Goal: Information Seeking & Learning: Compare options

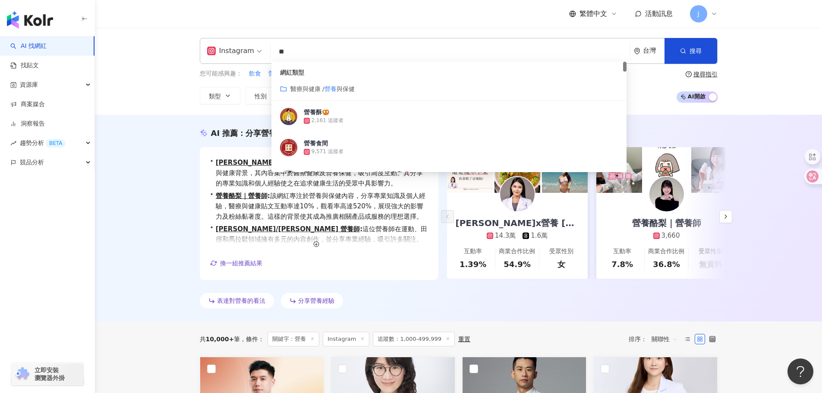
drag, startPoint x: 284, startPoint y: 49, endPoint x: 264, endPoint y: 55, distance: 21.3
click at [264, 55] on div "Instagram ** 台灣 搜尋 customizedTag 網紅類型 醫療與健康 / 營養 與保健 營養酥🥨 2,161 追蹤者 營養食間 9,571 …" at bounding box center [459, 51] width 518 height 26
click at [329, 44] on input "**" at bounding box center [450, 52] width 353 height 16
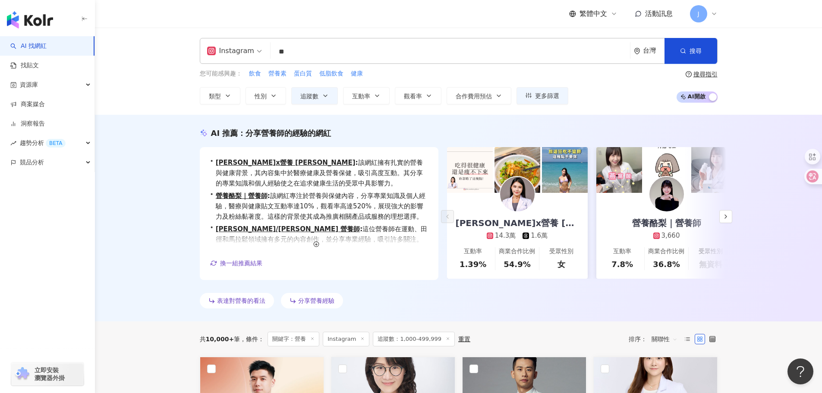
drag, startPoint x: 232, startPoint y: 109, endPoint x: 240, endPoint y: 111, distance: 8.5
click at [233, 110] on div "Instagram ** 台灣 搜尋 customizedTag b1176793-3017-49d9-95b9-197a821e2f9e b7857eb4-…" at bounding box center [458, 71] width 727 height 87
click at [315, 95] on span "追蹤數" at bounding box center [309, 96] width 18 height 7
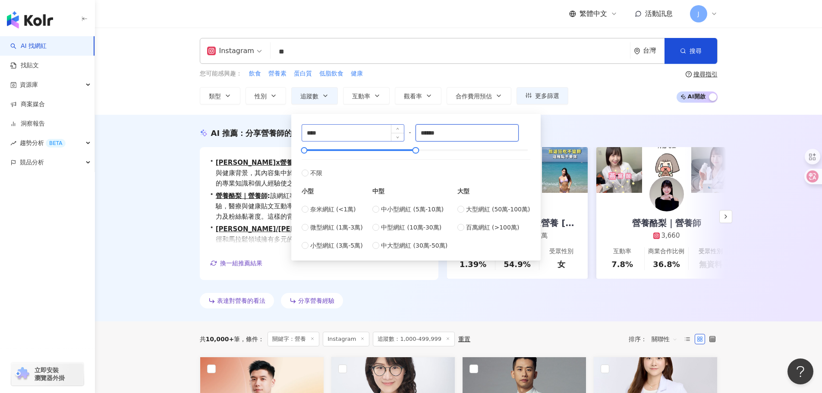
drag, startPoint x: 448, startPoint y: 129, endPoint x: 383, endPoint y: 129, distance: 64.7
click at [383, 129] on div "**** - ****** 不限 小型 奈米網紅 (<1萬) 微型網紅 (1萬-3萬) 小型網紅 (3萬-5萬) 中型 中小型網紅 (5萬-10萬) 中型網紅…" at bounding box center [416, 187] width 229 height 126
drag, startPoint x: 443, startPoint y: 131, endPoint x: 377, endPoint y: 131, distance: 66.0
click at [377, 131] on div "**** - ***** 不限 小型 奈米網紅 (<1萬) 微型網紅 (1萬-3萬) 小型網紅 (3萬-5萬) 中型 中小型網紅 (5萬-10萬) 中型網紅 …" at bounding box center [416, 187] width 229 height 126
click at [444, 131] on input "*****" at bounding box center [467, 133] width 102 height 16
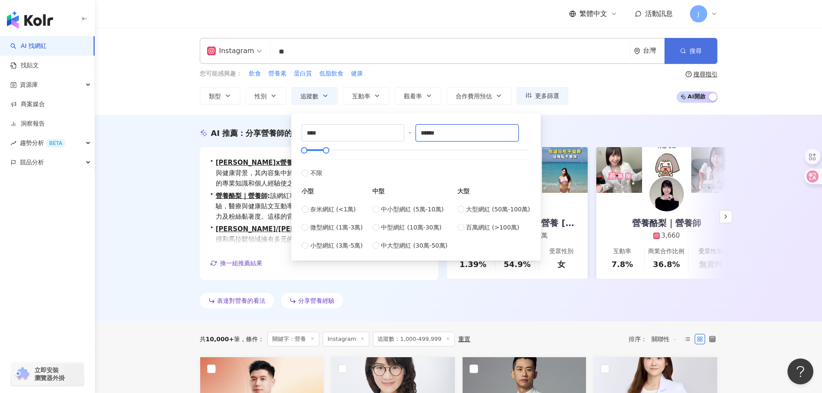
type input "******"
click at [700, 50] on span "搜尋" at bounding box center [696, 50] width 12 height 7
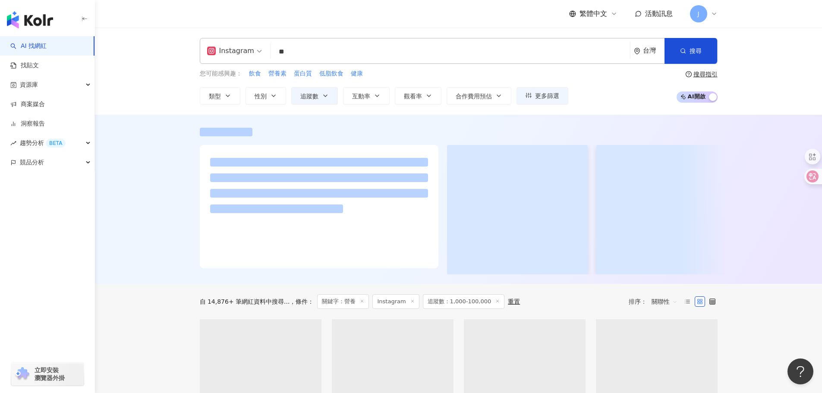
click at [316, 52] on input "**" at bounding box center [450, 52] width 353 height 16
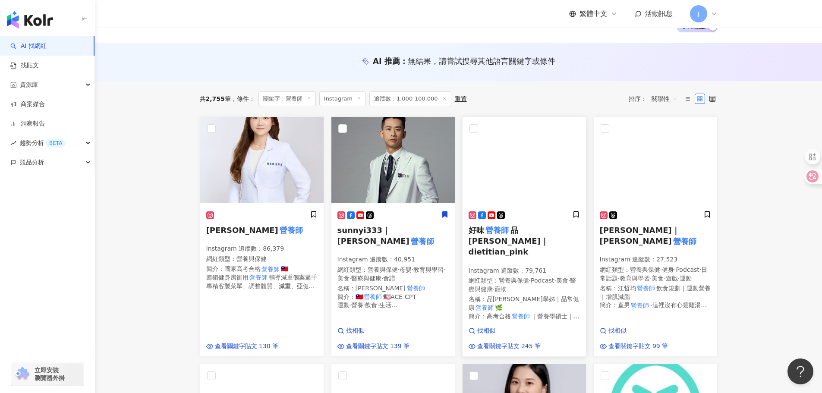
scroll to position [43, 0]
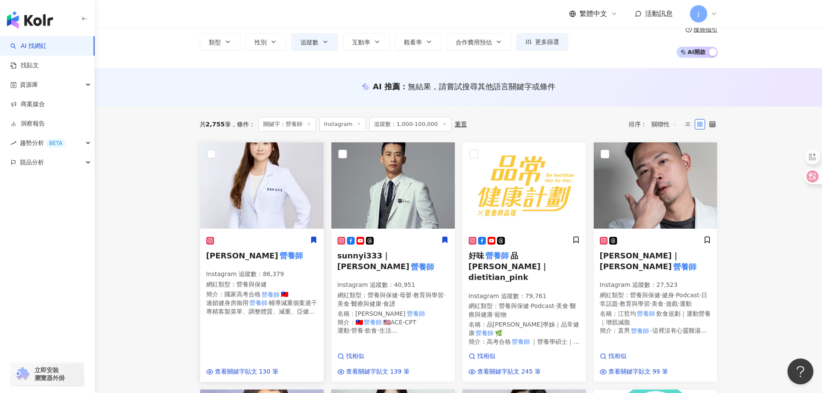
type input "***"
click at [278, 255] on mark "營養師" at bounding box center [291, 255] width 26 height 12
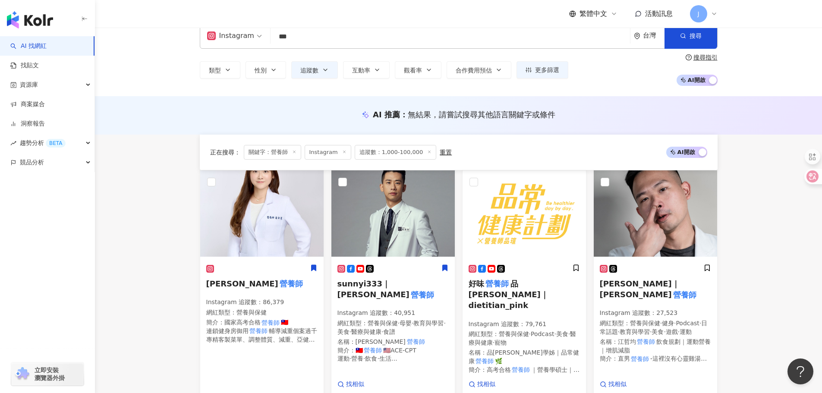
scroll to position [0, 0]
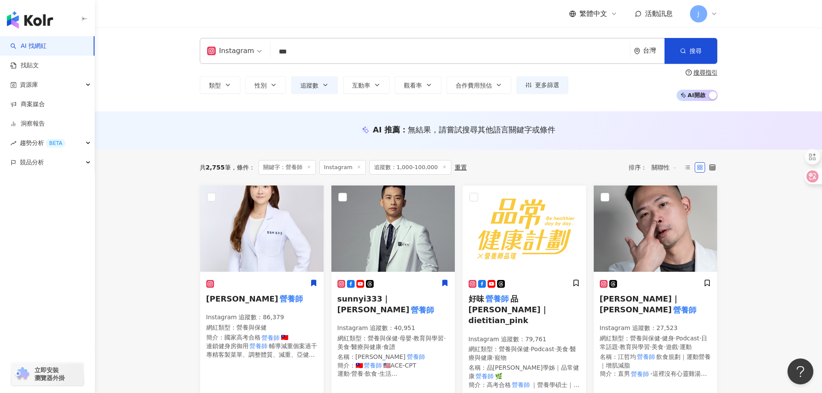
click at [417, 169] on span "追蹤數：1,000-100,000" at bounding box center [410, 167] width 82 height 15
click at [318, 79] on button "追蹤數" at bounding box center [314, 84] width 47 height 17
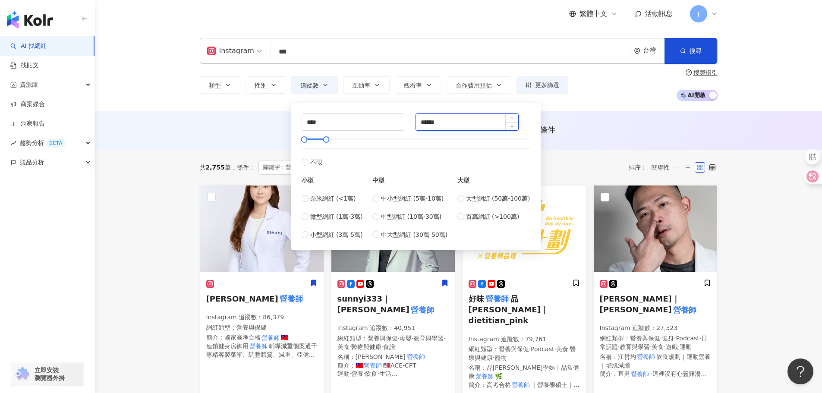
click at [437, 123] on input "******" at bounding box center [467, 122] width 102 height 16
click at [447, 123] on input "******" at bounding box center [467, 122] width 102 height 16
type input "*****"
click at [694, 41] on button "搜尋" at bounding box center [691, 51] width 53 height 26
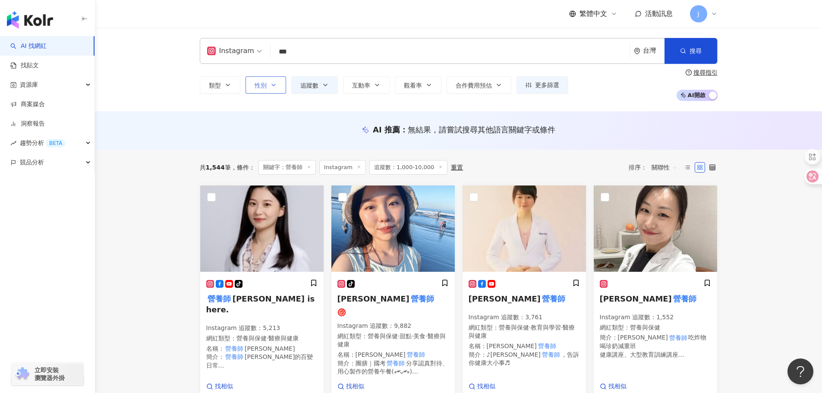
click at [266, 86] on span "性別" at bounding box center [261, 85] width 12 height 7
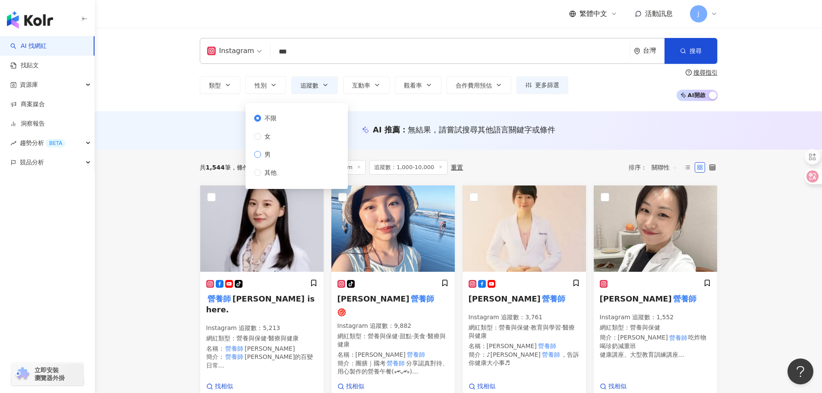
click at [271, 153] on span "男" at bounding box center [267, 154] width 13 height 9
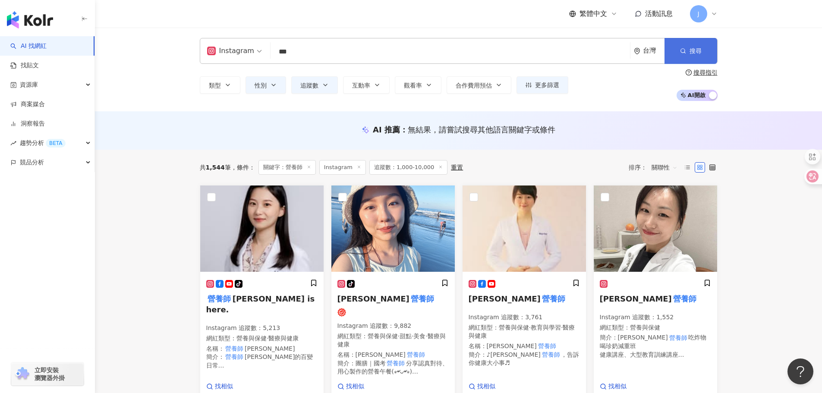
click at [700, 50] on span "搜尋" at bounding box center [696, 50] width 12 height 7
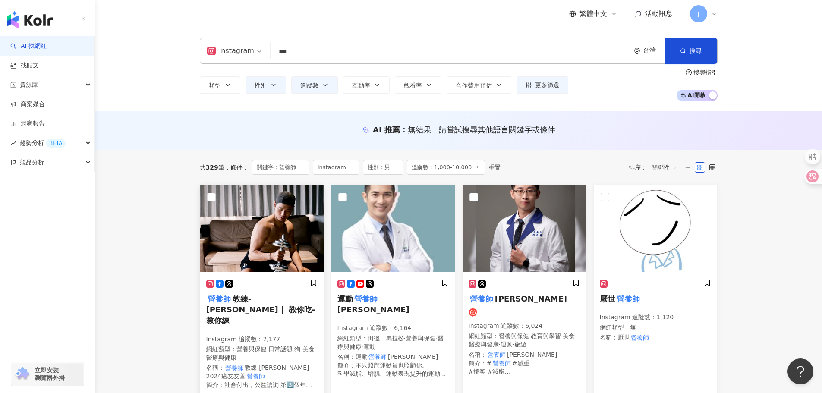
click at [276, 302] on span "教練-世昕｜ 教你吃-教你練" at bounding box center [260, 309] width 109 height 31
click at [503, 301] on span "Kenny" at bounding box center [531, 298] width 72 height 9
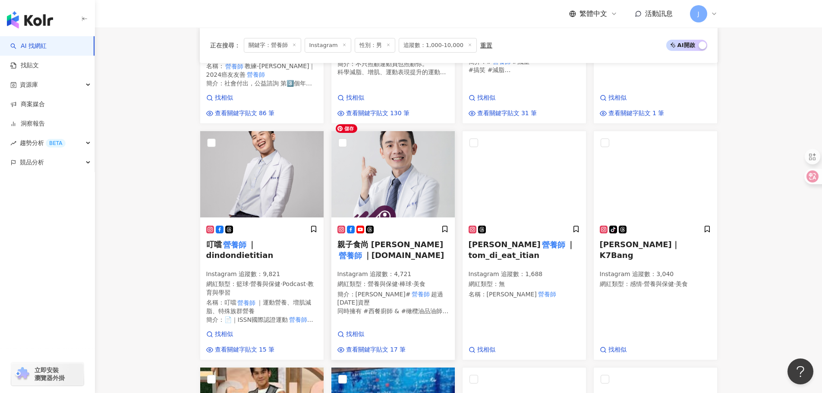
scroll to position [302, 0]
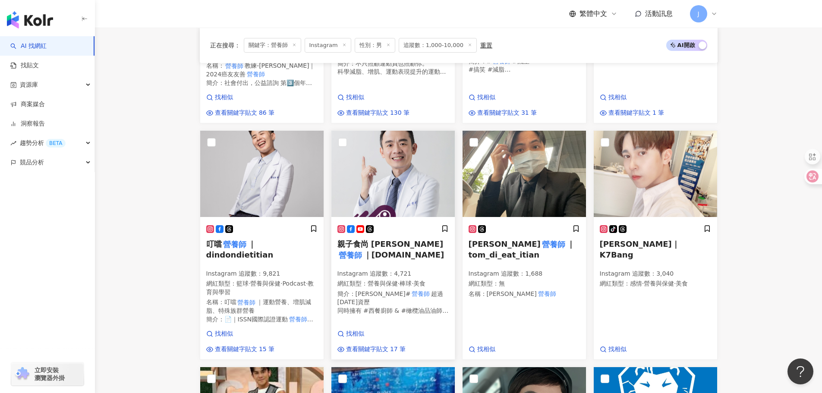
click at [374, 239] on span "親子食尚 張益堯" at bounding box center [390, 243] width 106 height 9
click at [541, 238] on mark "營養師" at bounding box center [554, 244] width 26 height 12
click at [631, 239] on span "根祈彬｜K7Bang" at bounding box center [640, 249] width 80 height 20
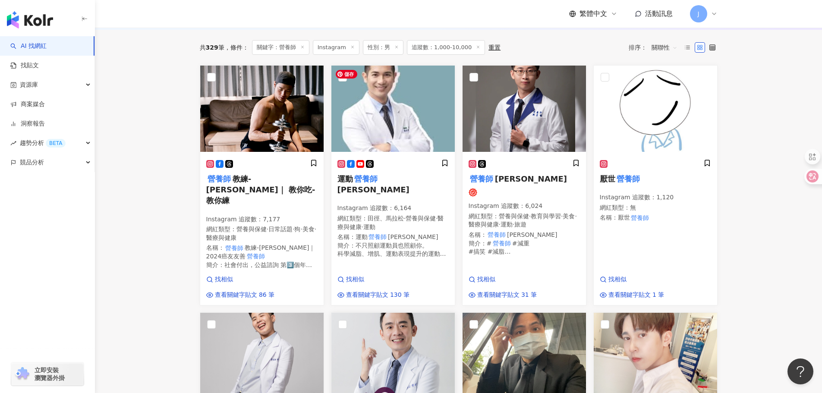
scroll to position [0, 0]
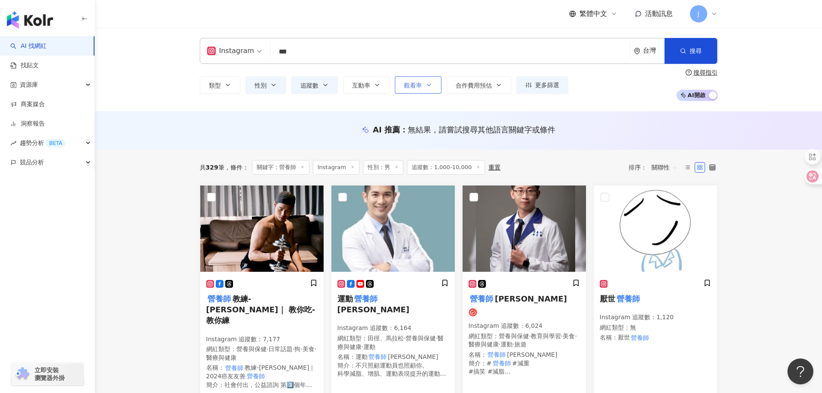
click at [417, 89] on span "觀看率" at bounding box center [413, 85] width 18 height 7
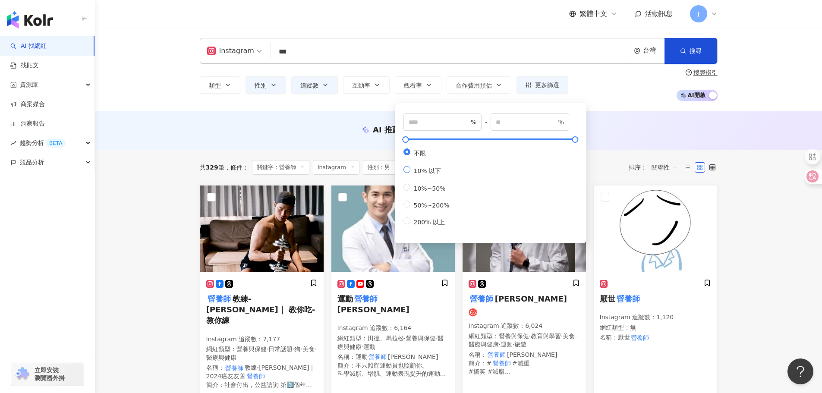
click at [420, 174] on span "10% 以下" at bounding box center [427, 170] width 35 height 7
type input "**"
click at [483, 85] on span "合作費用預估" at bounding box center [474, 85] width 36 height 7
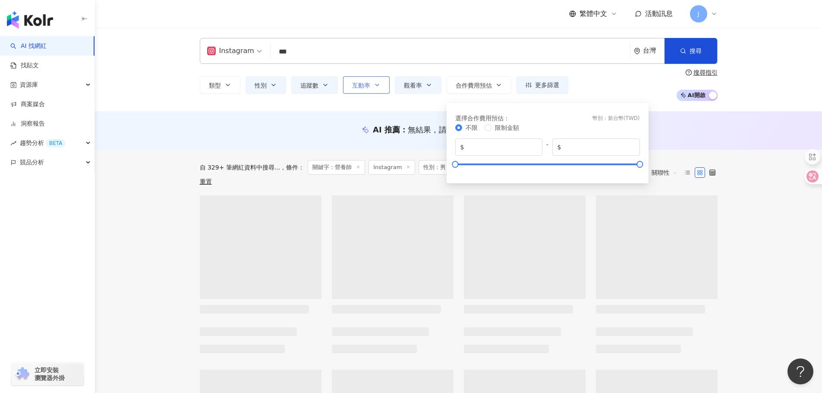
click at [369, 88] on span "互動率" at bounding box center [361, 85] width 18 height 7
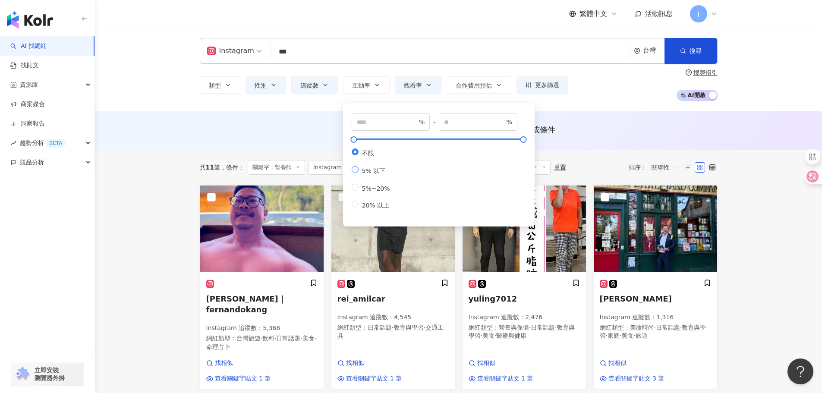
click at [375, 174] on span "5% 以下" at bounding box center [374, 170] width 31 height 7
type input "*"
click at [374, 192] on span "5%~20%" at bounding box center [376, 188] width 35 height 7
type input "*"
type input "**"
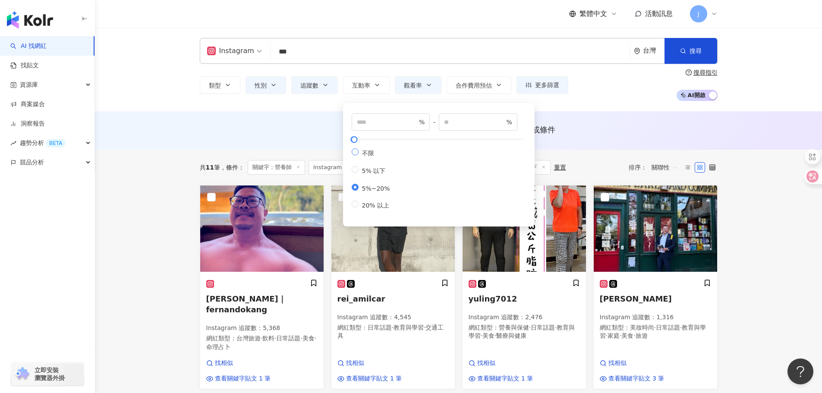
click at [367, 155] on span "不限" at bounding box center [368, 153] width 19 height 7
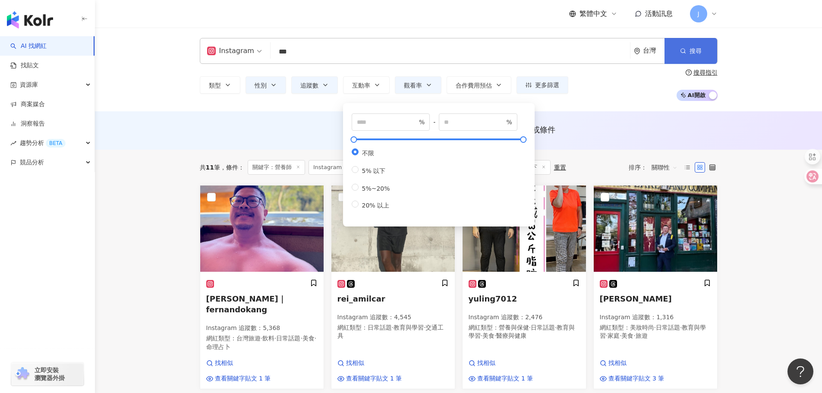
click at [695, 50] on span "搜尋" at bounding box center [696, 50] width 12 height 7
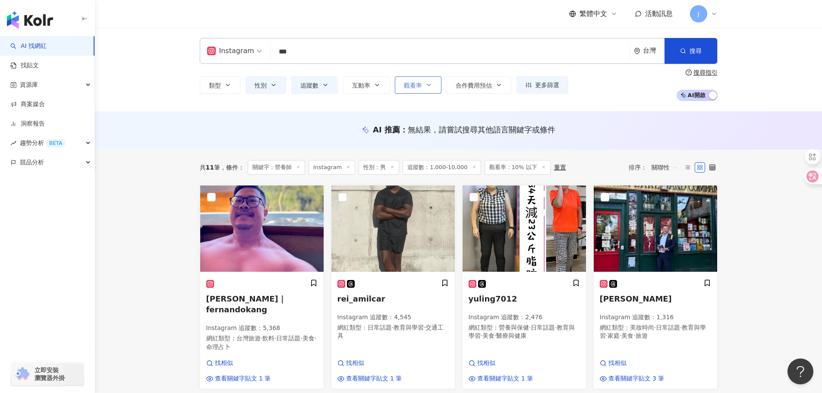
click at [411, 85] on span "觀看率" at bounding box center [413, 85] width 18 height 7
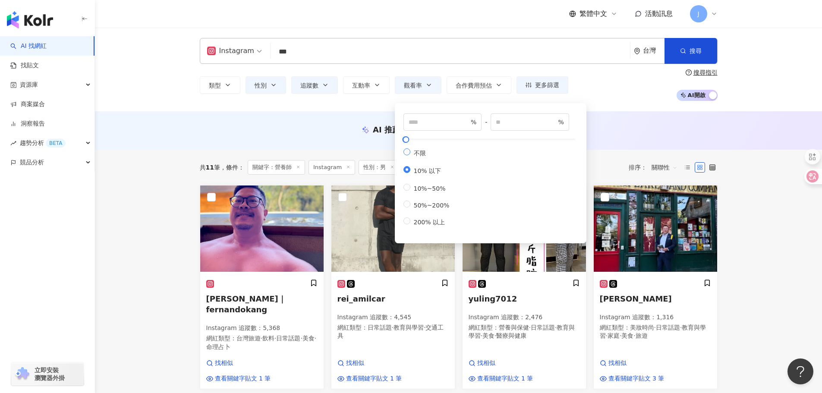
drag, startPoint x: 416, startPoint y: 146, endPoint x: 418, endPoint y: 155, distance: 9.2
click at [416, 148] on div "% - ** % 不限 10% 以下 10%~50% 50%~200% 200% 以上" at bounding box center [490, 169] width 174 height 113
click at [418, 155] on span "不限" at bounding box center [419, 153] width 19 height 7
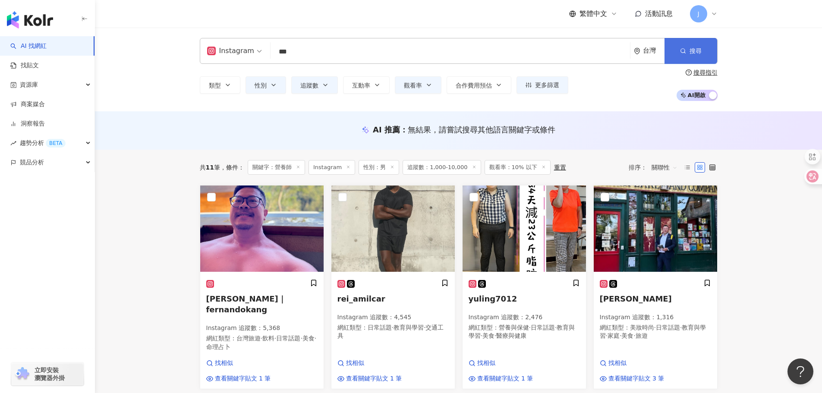
click at [700, 49] on span "搜尋" at bounding box center [696, 50] width 12 height 7
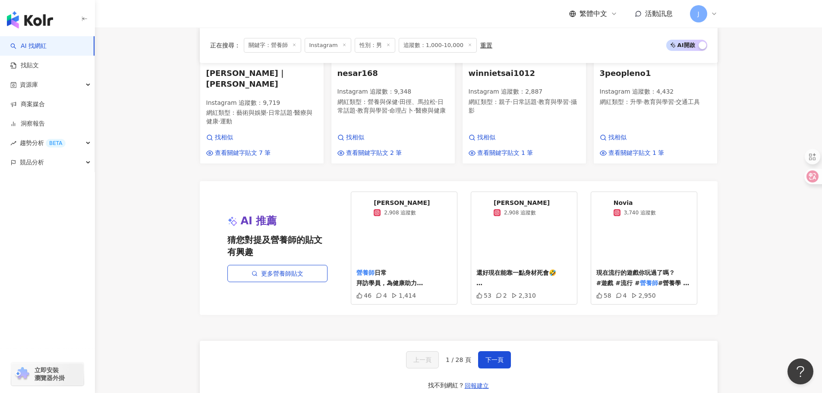
scroll to position [734, 0]
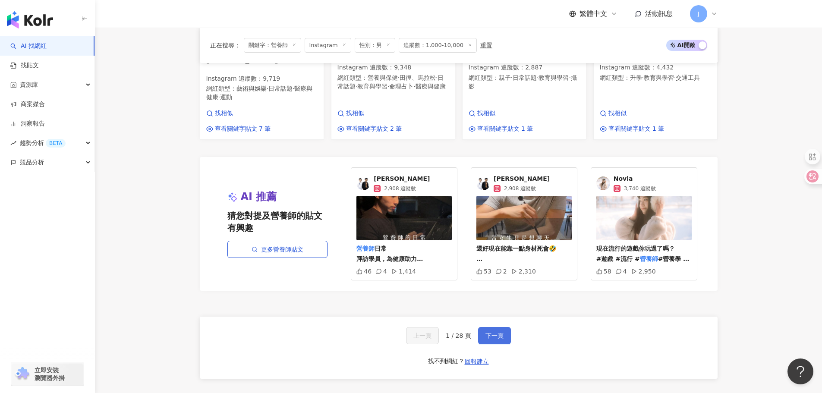
click at [491, 332] on span "下一頁" at bounding box center [494, 335] width 18 height 7
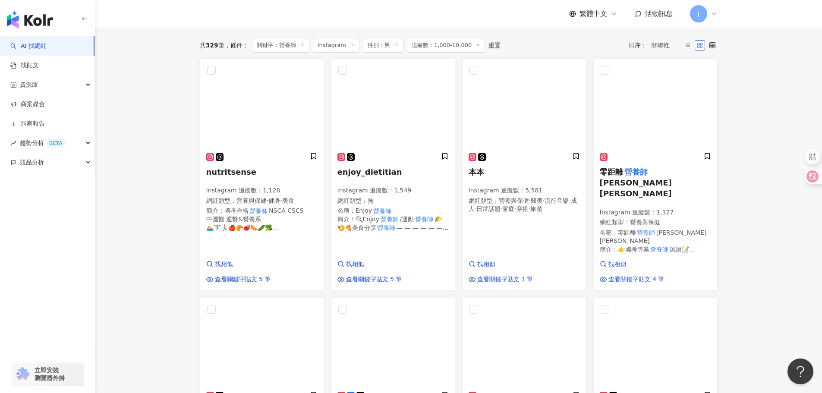
scroll to position [0, 0]
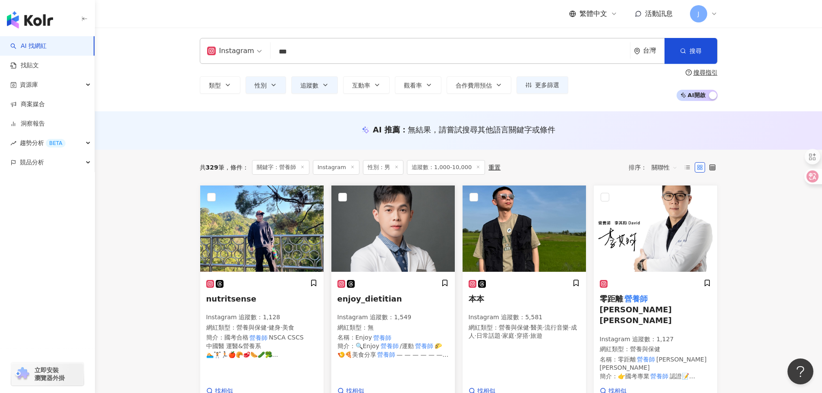
click at [366, 296] on span "enjoy_dietitian" at bounding box center [369, 298] width 65 height 9
click at [244, 299] on span "nutritsense" at bounding box center [231, 298] width 50 height 9
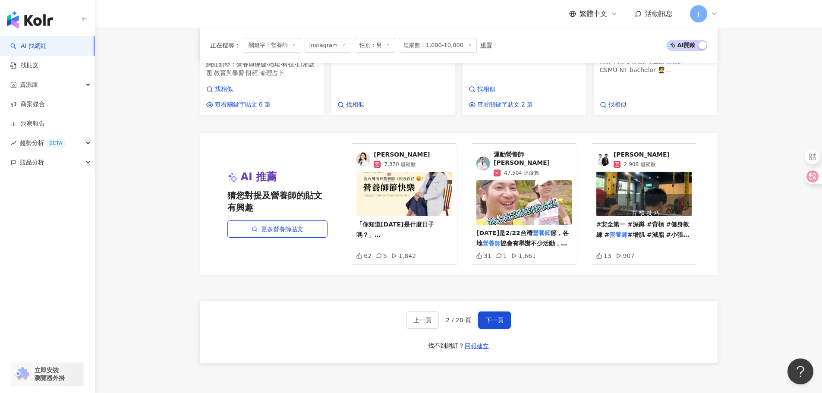
scroll to position [803, 0]
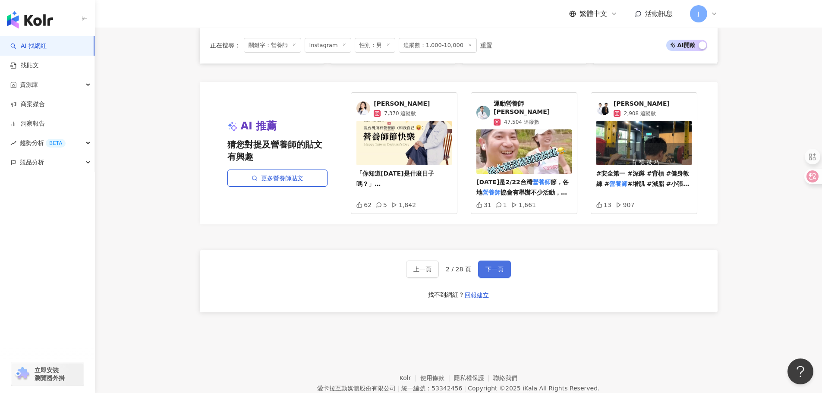
click at [490, 261] on button "下一頁" at bounding box center [494, 269] width 33 height 17
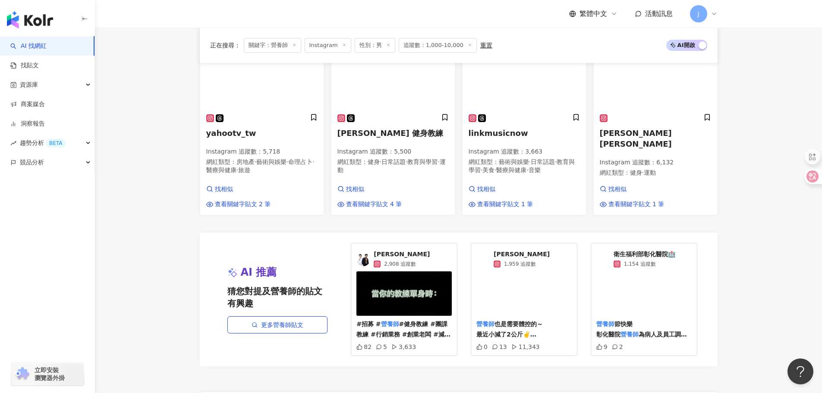
scroll to position [814, 0]
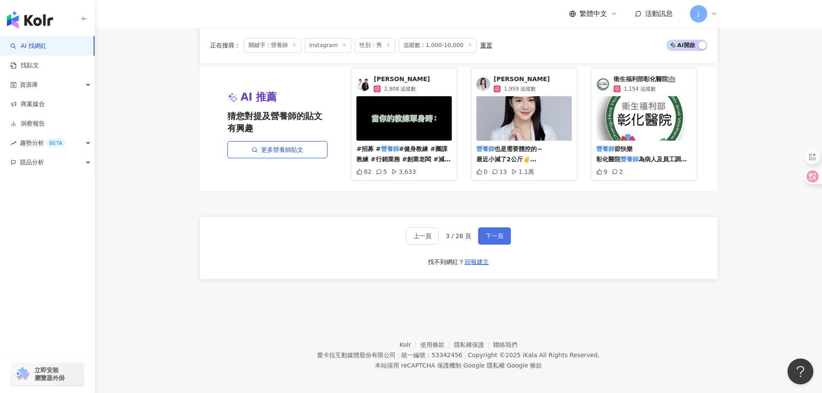
click at [495, 233] on span "下一頁" at bounding box center [494, 236] width 18 height 7
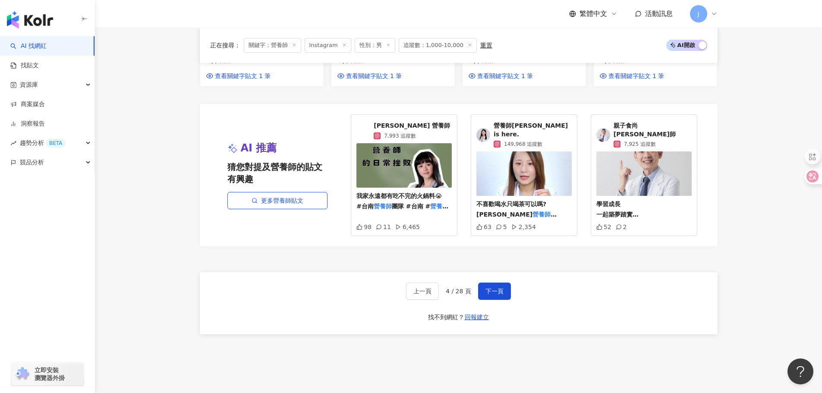
scroll to position [717, 0]
click at [429, 287] on span "上一頁" at bounding box center [422, 290] width 18 height 7
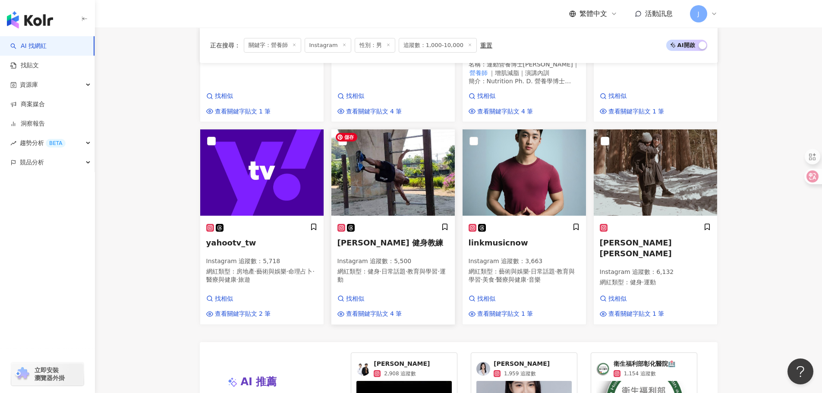
scroll to position [532, 0]
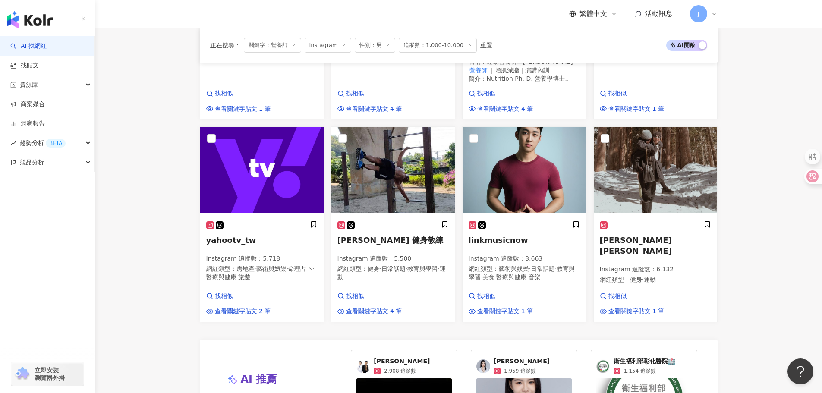
drag, startPoint x: 514, startPoint y: 241, endPoint x: 742, endPoint y: 235, distance: 227.9
click at [742, 235] on main "Instagram *** 台灣 搜尋 loading 搜尋名稱、敘述、貼文含有關鍵字 “ 營養師 ” 的網紅 類型 性別 追蹤數 互動率 觀看率 合作費用預…" at bounding box center [458, 39] width 727 height 1087
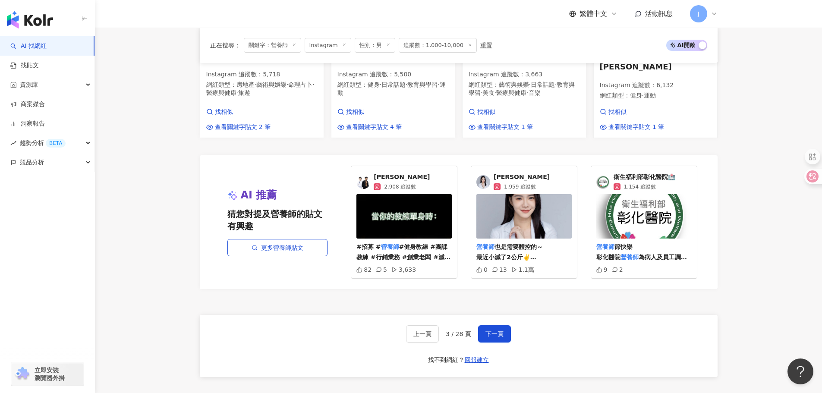
scroll to position [747, 0]
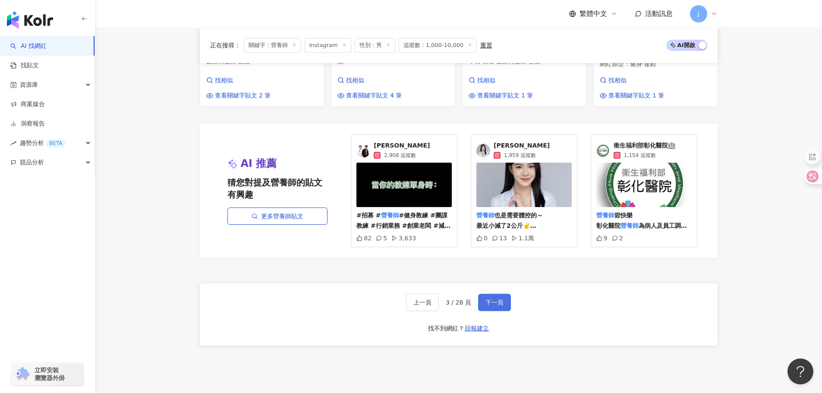
drag, startPoint x: 497, startPoint y: 298, endPoint x: 444, endPoint y: 252, distance: 70.4
click at [496, 299] on span "下一頁" at bounding box center [494, 302] width 18 height 7
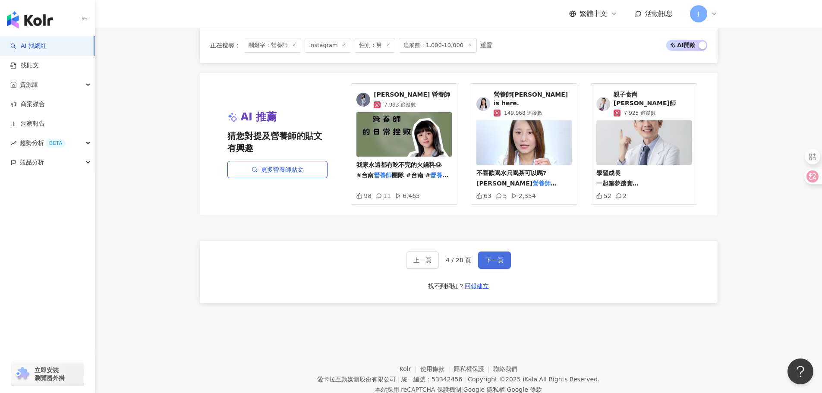
click at [487, 257] on span "下一頁" at bounding box center [494, 260] width 18 height 7
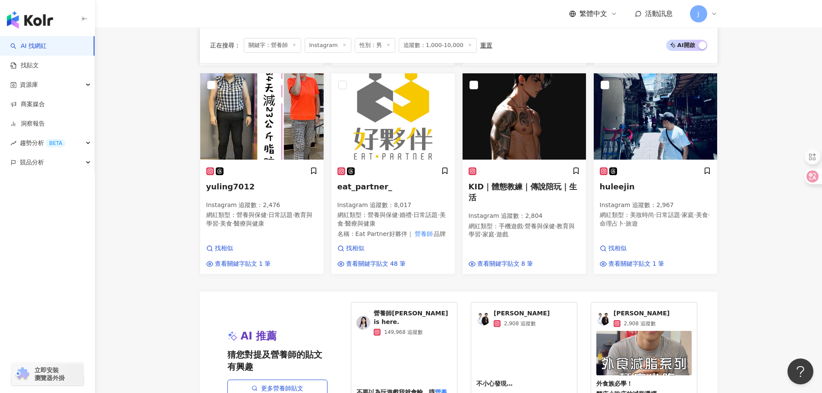
scroll to position [692, 0]
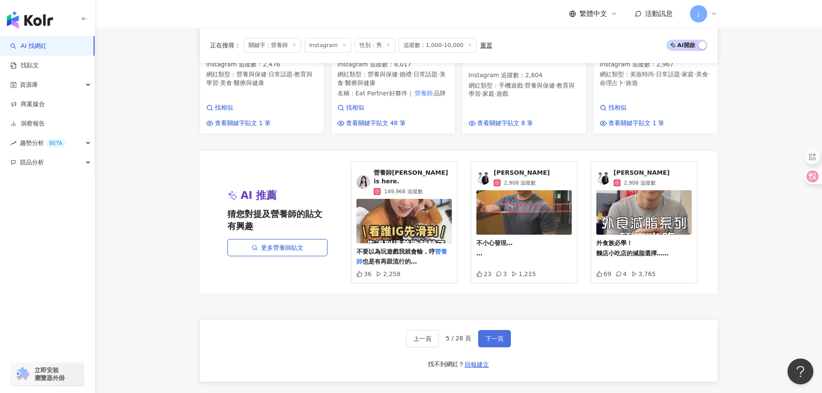
click at [494, 335] on span "下一頁" at bounding box center [494, 338] width 18 height 7
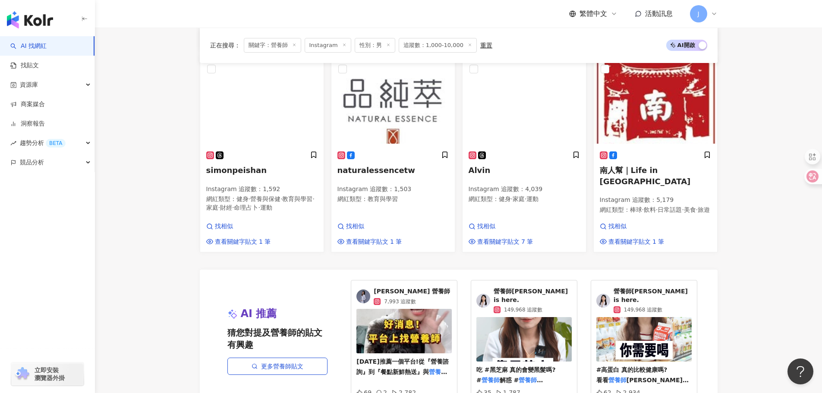
scroll to position [735, 0]
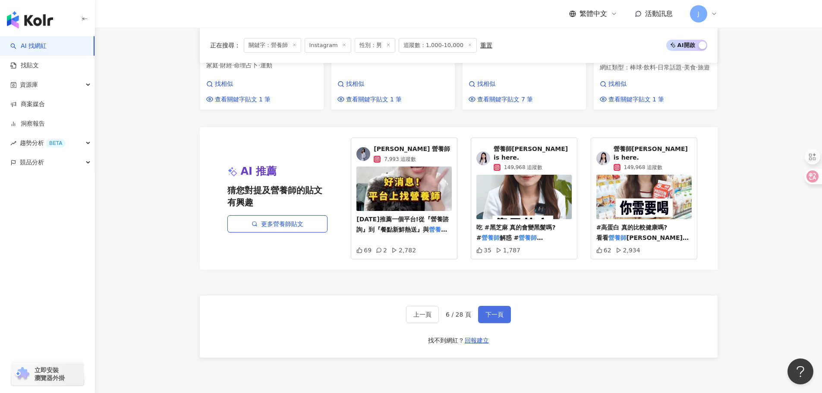
click at [501, 311] on span "下一頁" at bounding box center [494, 314] width 18 height 7
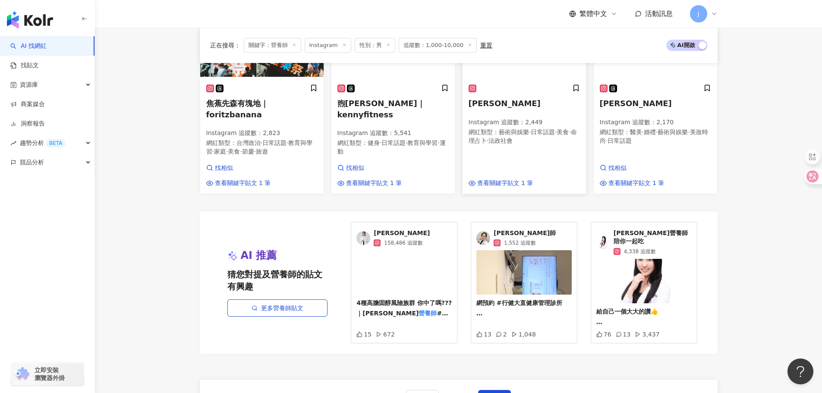
scroll to position [691, 0]
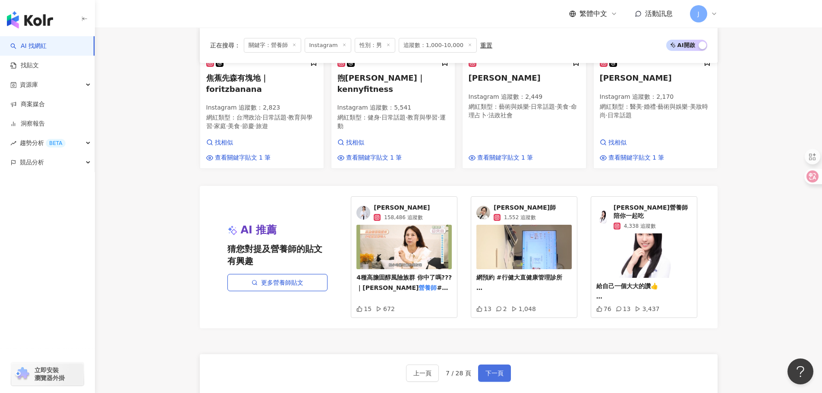
click at [496, 370] on span "下一頁" at bounding box center [494, 373] width 18 height 7
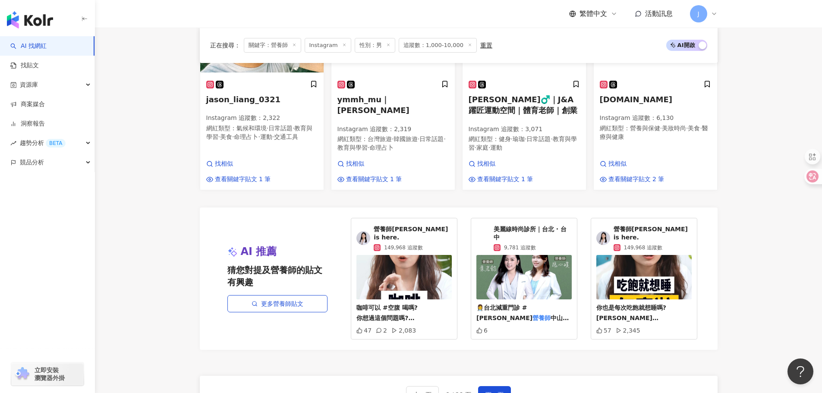
scroll to position [692, 0]
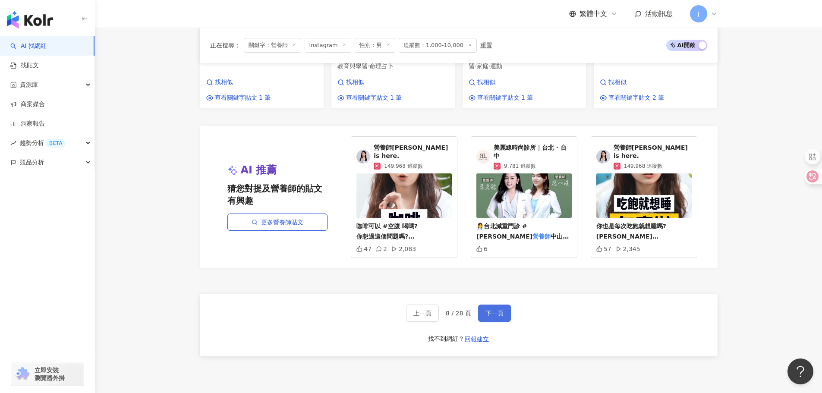
click at [495, 310] on span "下一頁" at bounding box center [494, 313] width 18 height 7
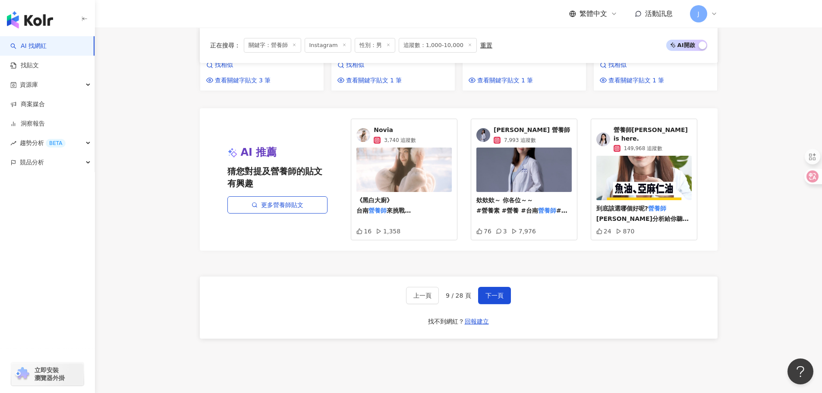
scroll to position [758, 0]
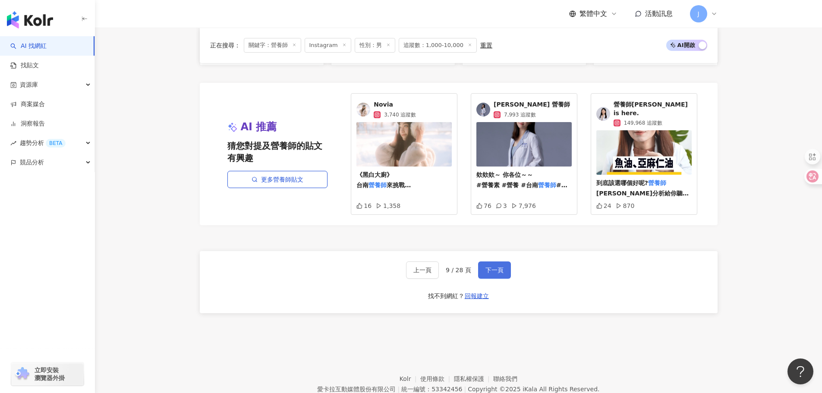
click at [485, 267] on span "下一頁" at bounding box center [494, 270] width 18 height 7
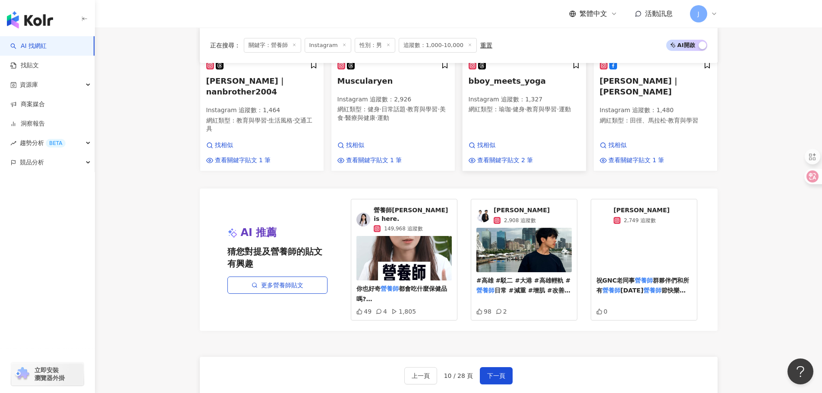
scroll to position [690, 0]
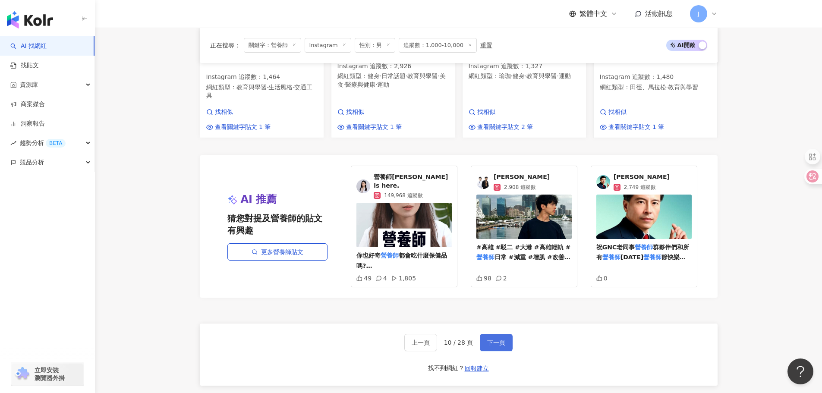
click at [492, 334] on button "下一頁" at bounding box center [496, 342] width 33 height 17
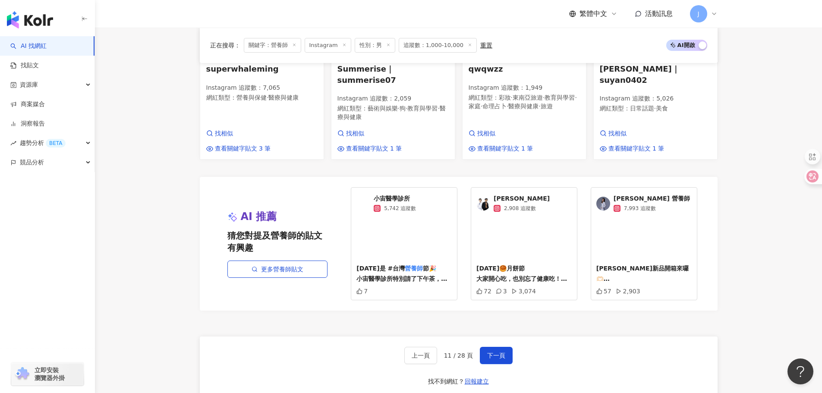
scroll to position [647, 0]
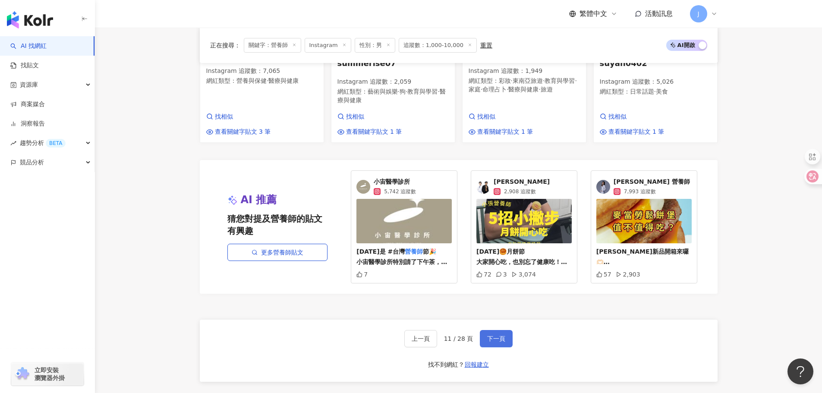
click at [494, 335] on span "下一頁" at bounding box center [496, 338] width 18 height 7
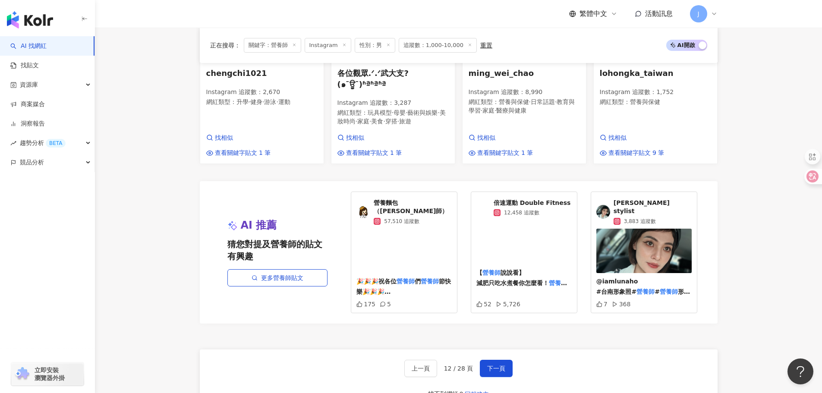
scroll to position [669, 0]
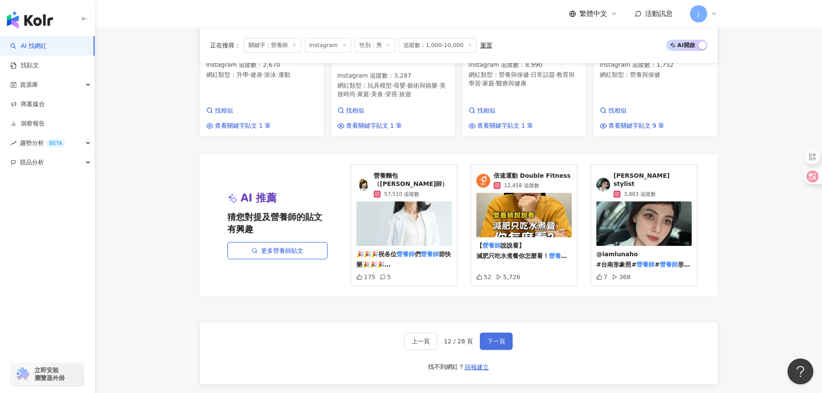
click at [502, 338] on span "下一頁" at bounding box center [496, 341] width 18 height 7
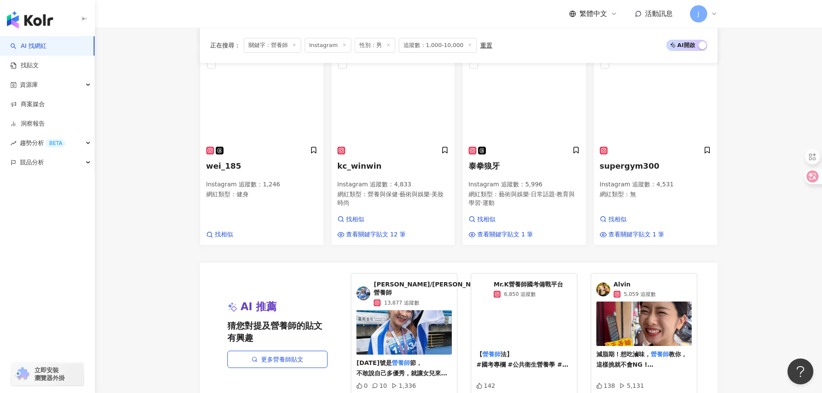
scroll to position [639, 0]
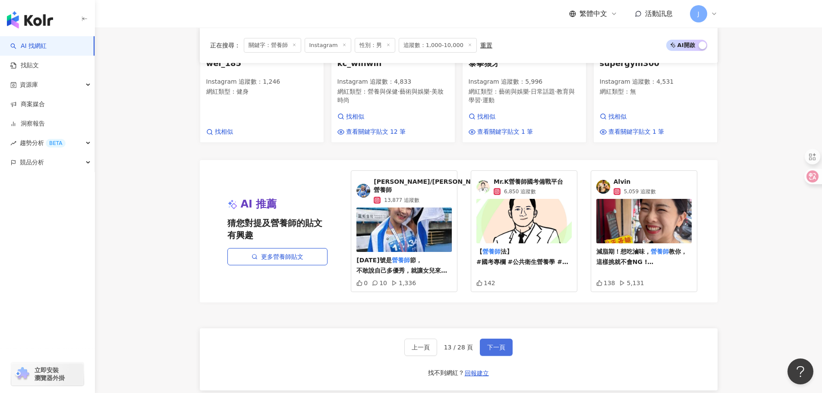
click at [491, 344] on span "下一頁" at bounding box center [496, 347] width 18 height 7
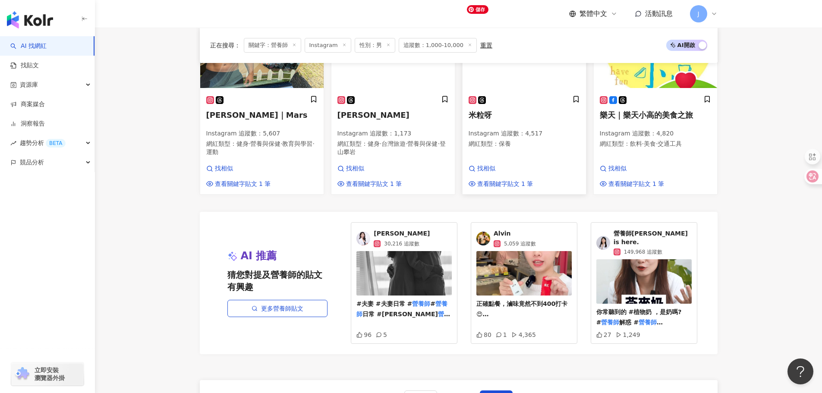
scroll to position [647, 0]
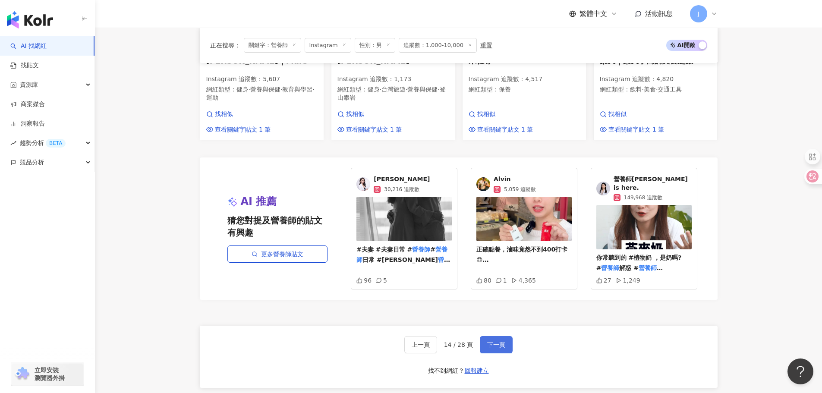
click at [491, 341] on span "下一頁" at bounding box center [496, 344] width 18 height 7
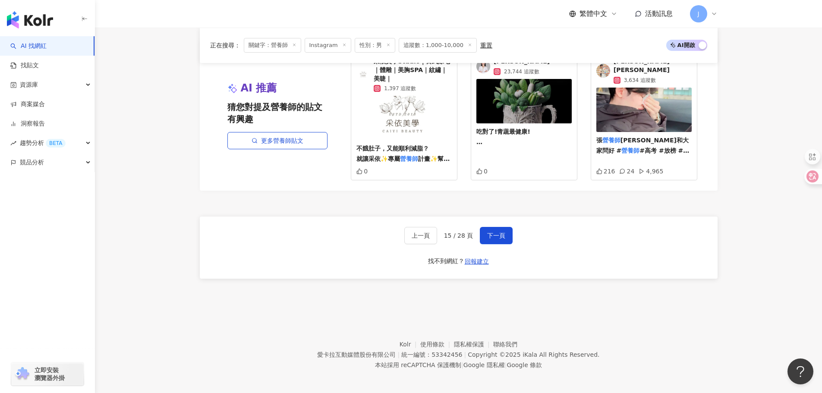
scroll to position [777, 0]
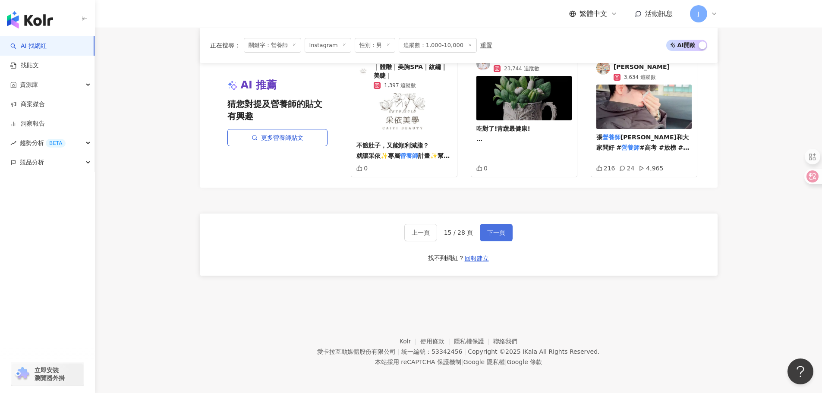
click at [497, 230] on span "下一頁" at bounding box center [496, 232] width 18 height 7
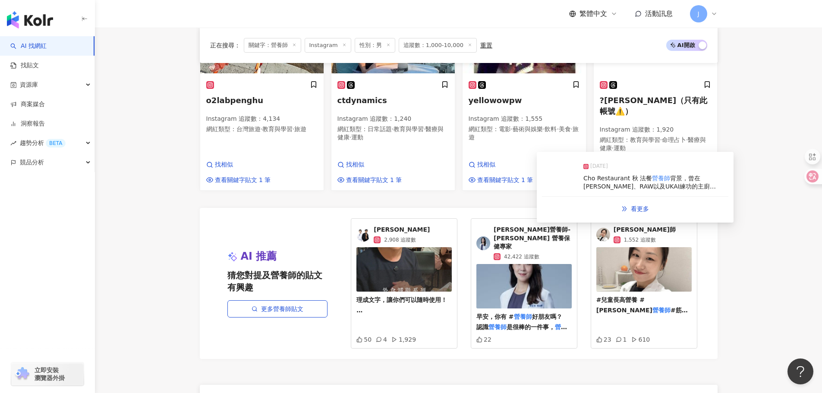
scroll to position [734, 0]
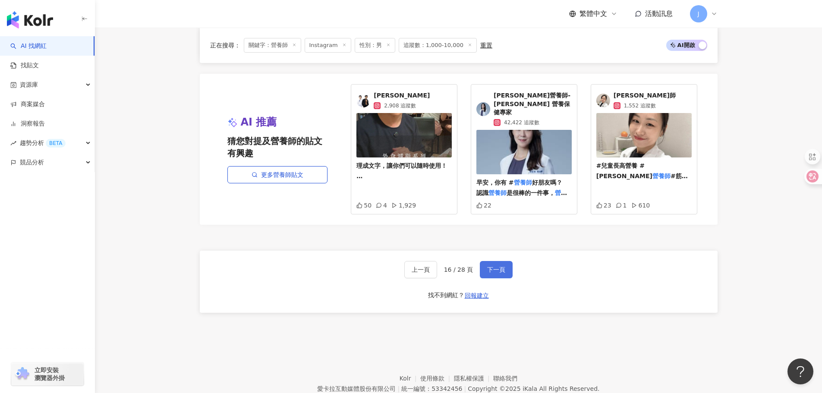
click at [493, 273] on button "下一頁" at bounding box center [496, 269] width 33 height 17
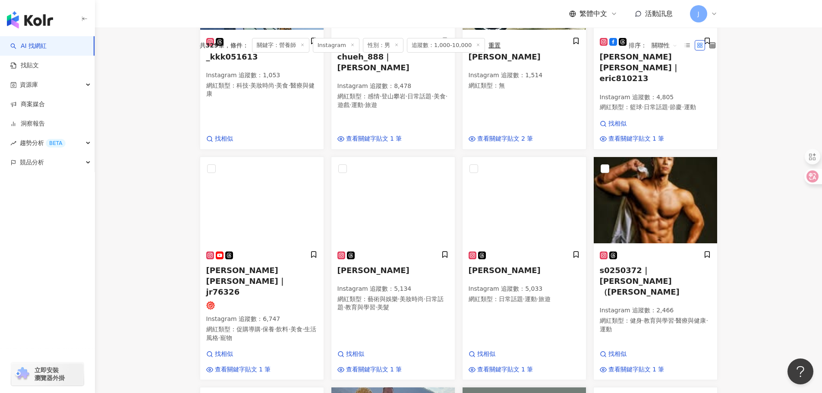
scroll to position [0, 0]
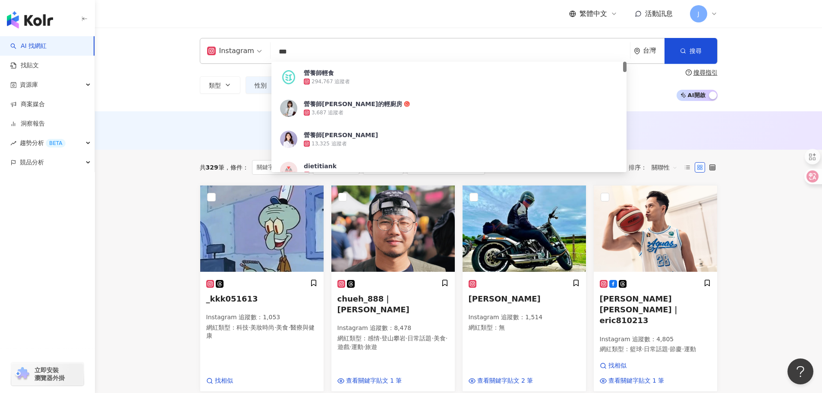
drag, startPoint x: 289, startPoint y: 55, endPoint x: 306, endPoint y: 48, distance: 18.4
click at [220, 53] on div "Instagram *** 台灣 搜尋 c70a10e1-5233-4743-a06f-434c43416236 營養師輕食 294,767 追蹤者 營養師S…" at bounding box center [459, 51] width 518 height 26
paste input "search"
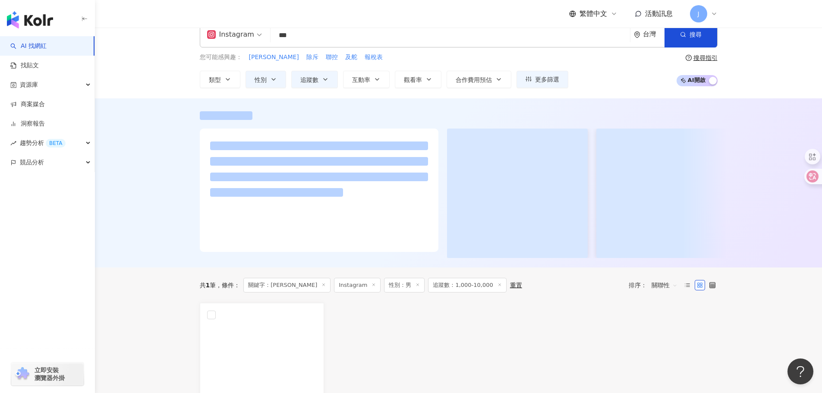
scroll to position [173, 0]
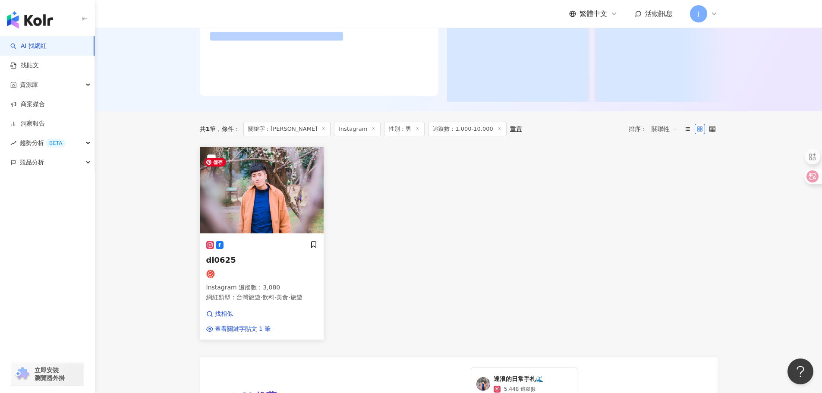
type input "***"
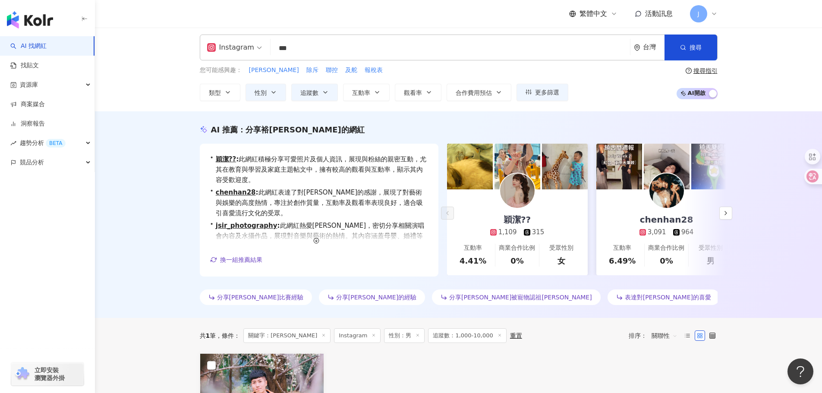
scroll to position [0, 0]
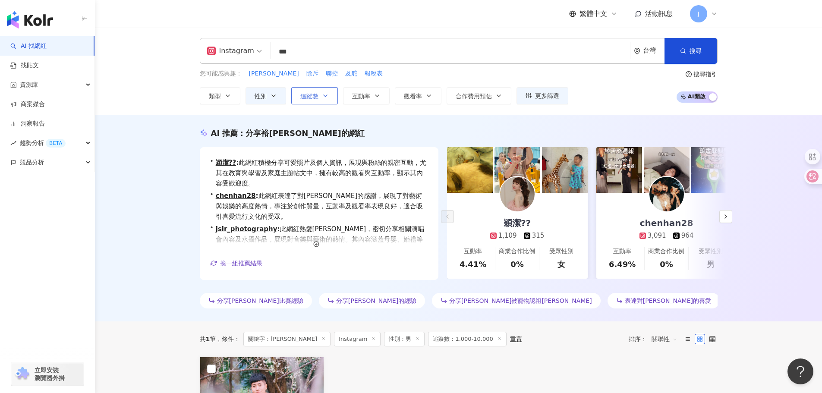
click at [315, 96] on span "追蹤數" at bounding box center [309, 96] width 18 height 7
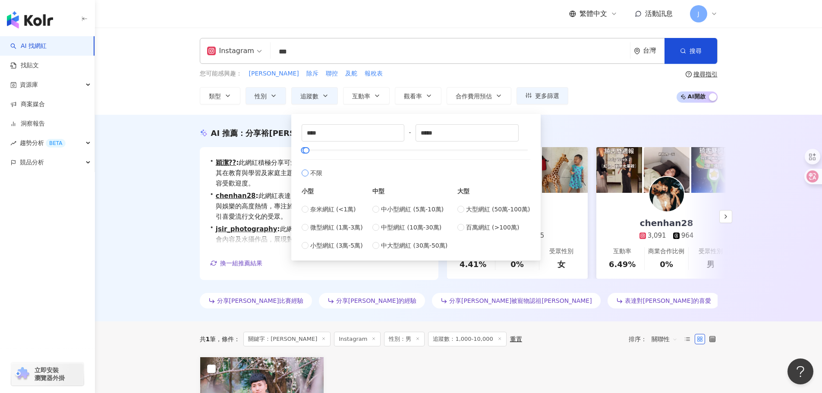
click at [309, 171] on label "不限" at bounding box center [416, 168] width 229 height 19
type input "*"
type input "*******"
click at [421, 96] on span "觀看率" at bounding box center [413, 96] width 18 height 7
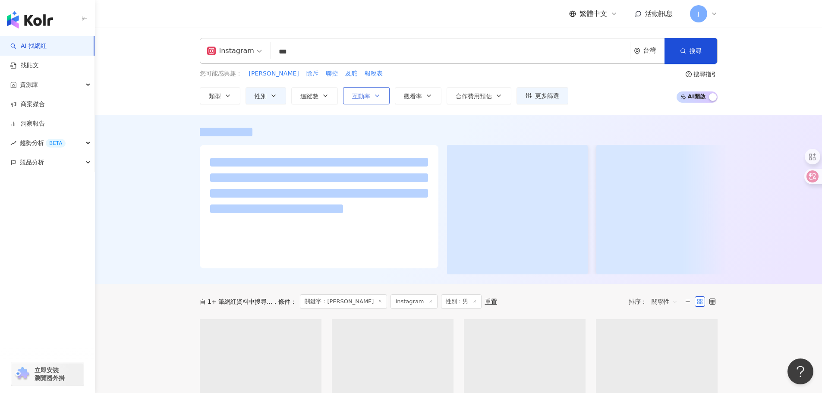
click at [374, 96] on icon "button" at bounding box center [377, 95] width 7 height 7
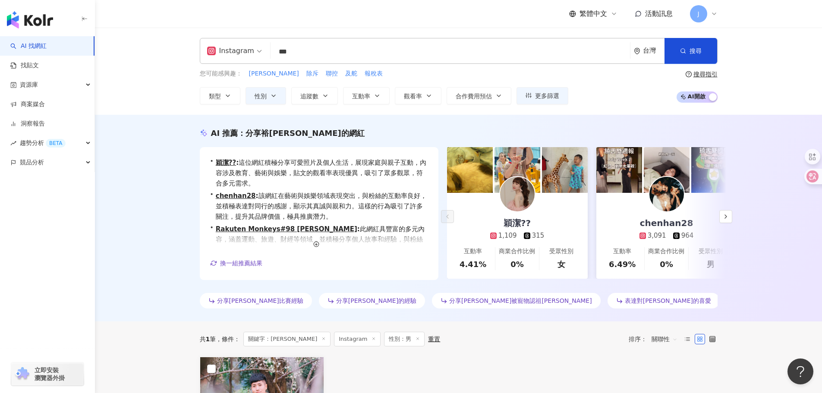
click at [591, 91] on div "您可能感興趣： 札盧 除斥 聯控 及舵 報稅表 類型 性別 追蹤數 互動率 觀看率 合作費用預估 更多篩選 * - ******* 不限 小型 奈米網紅 (<…" at bounding box center [459, 86] width 518 height 35
click at [532, 100] on button "更多篩選" at bounding box center [543, 95] width 52 height 17
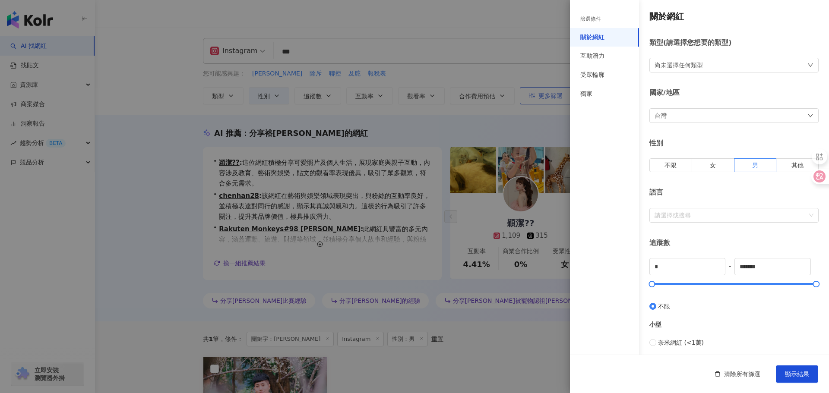
click at [532, 100] on div at bounding box center [414, 196] width 829 height 393
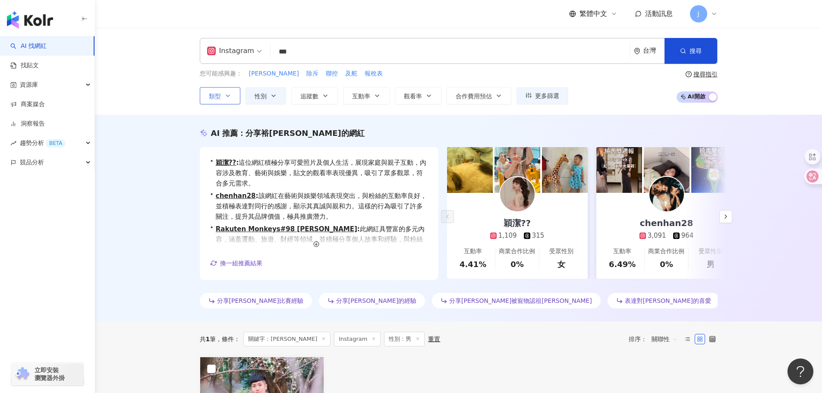
click at [230, 99] on icon "button" at bounding box center [227, 95] width 7 height 7
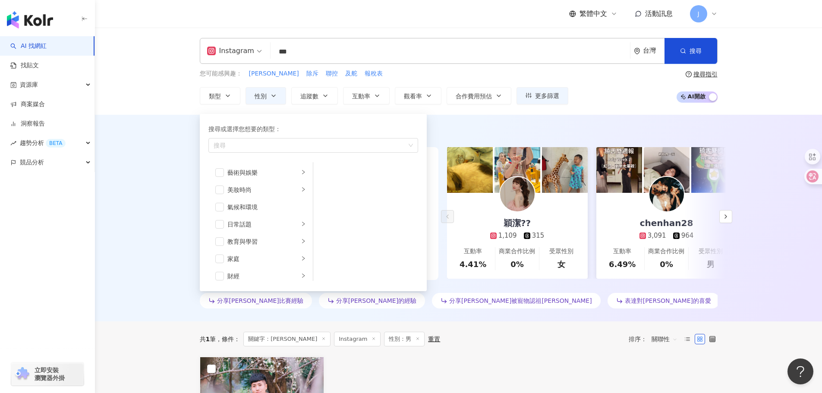
click at [613, 80] on div "您可能感興趣： 札盧 除斥 聯控 及舵 報稅表 類型 搜尋或選擇您想要的類型： 搜尋 藝術與娛樂 美妝時尚 氣候和環境 日常話題 教育與學習 家庭 財經 美食…" at bounding box center [459, 86] width 518 height 35
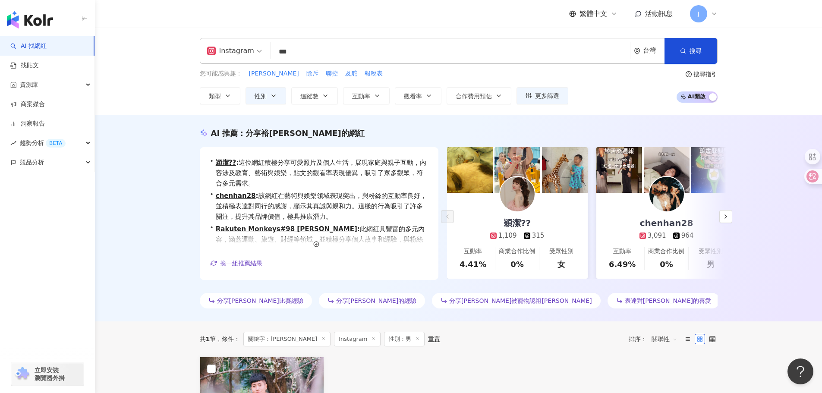
click at [298, 49] on input "***" at bounding box center [450, 52] width 353 height 16
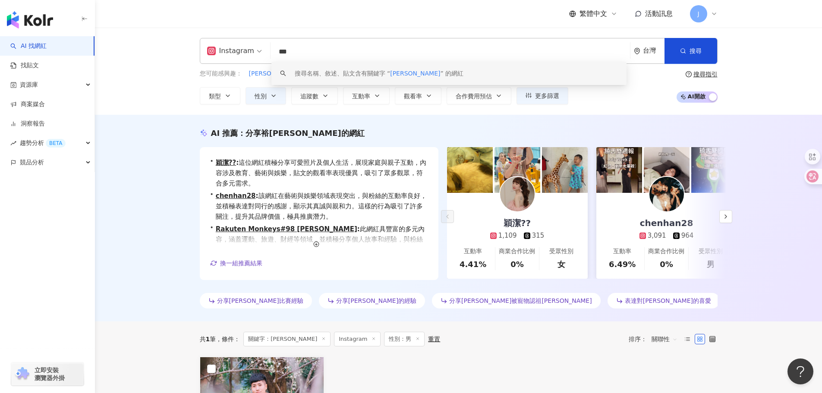
click at [216, 56] on div "Instagram *** 台灣 搜尋 keyword 搜尋名稱、敘述、貼文含有關鍵字 “ 陳宗裕 ” 的網紅" at bounding box center [459, 51] width 518 height 26
paste input "**********"
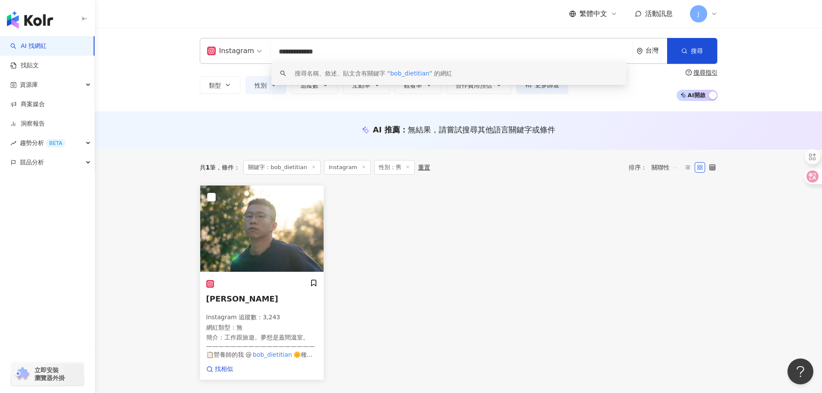
type input "**********"
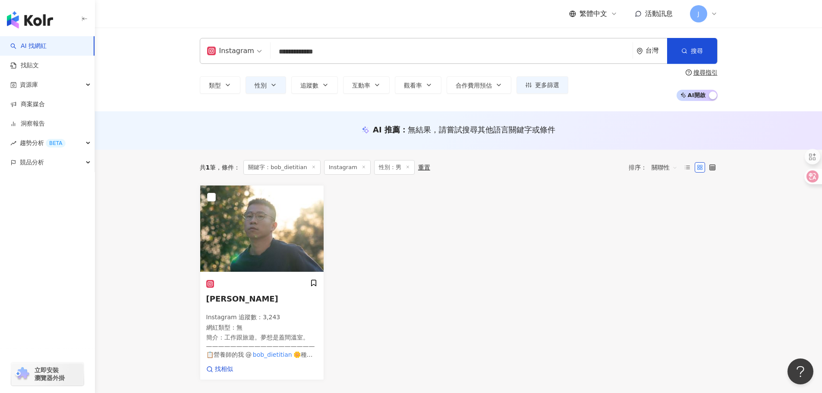
drag, startPoint x: 224, startPoint y: 297, endPoint x: 454, endPoint y: 295, distance: 230.0
click at [454, 295] on div "Bob Instagram 追蹤數 ： 3,243 網紅類型 ： 無 簡介 ： 工作跟旅遊。夢想是蓋間溫室。 —————————————————— 📋營養師的…" at bounding box center [458, 282] width 525 height 195
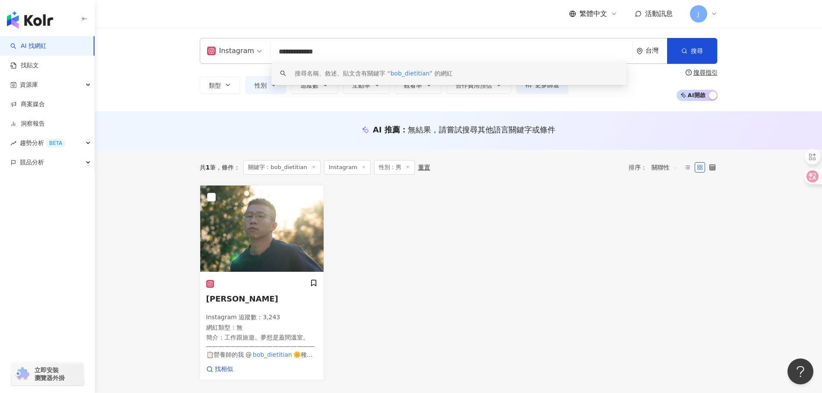
click at [317, 48] on input "**********" at bounding box center [451, 52] width 355 height 16
click at [290, 48] on input "**********" at bounding box center [451, 52] width 355 height 16
click at [329, 58] on input "**********" at bounding box center [451, 52] width 355 height 16
click at [287, 52] on input "**********" at bounding box center [451, 52] width 355 height 16
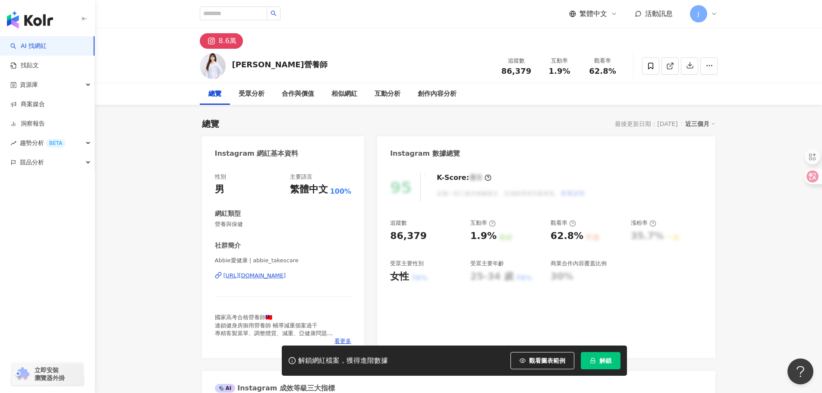
drag, startPoint x: 274, startPoint y: 65, endPoint x: 290, endPoint y: 65, distance: 16.0
click at [290, 65] on div "Randy營養師 追蹤數 86,379 互動率 1.9% 觀看率 62.8%" at bounding box center [459, 66] width 552 height 34
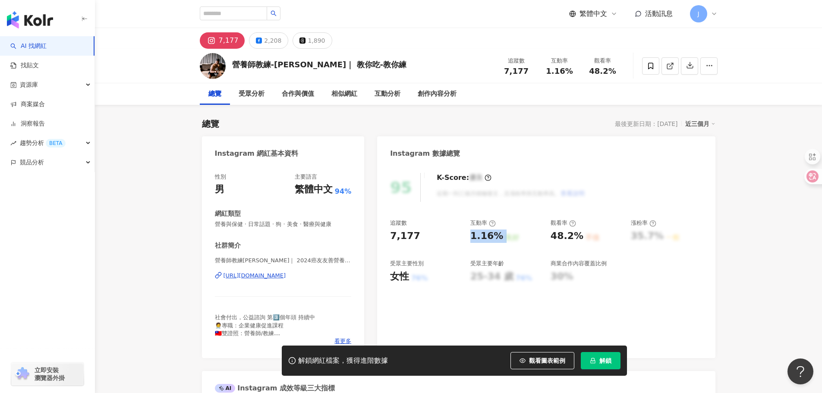
drag, startPoint x: 467, startPoint y: 238, endPoint x: 503, endPoint y: 237, distance: 35.4
click at [503, 237] on div "追蹤數 7,177 互動率 1.16% 良好 觀看率 48.2% 不佳 漲粉率 35.7% 一般 受眾主要性別 女性 76% 受眾主要年齡 25-34 歲 7…" at bounding box center [546, 251] width 312 height 64
copy div "1.16% 良好"
drag, startPoint x: 549, startPoint y: 239, endPoint x: 577, endPoint y: 236, distance: 27.4
click at [577, 236] on div "追蹤數 7,177 互動率 1.16% 良好 觀看率 48.2% 不佳 漲粉率 35.7% 一般 受眾主要性別 女性 76% 受眾主要年齡 25-34 歲 7…" at bounding box center [546, 251] width 312 height 64
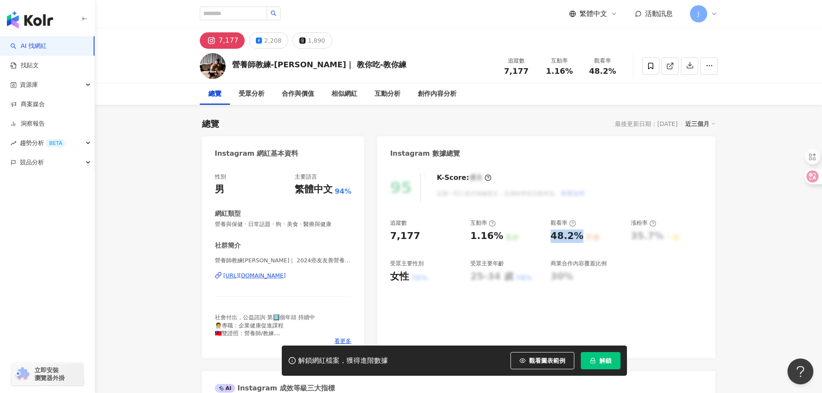
copy div "48.2%"
drag, startPoint x: 213, startPoint y: 224, endPoint x: 345, endPoint y: 230, distance: 132.2
click at [345, 230] on div "性別 男 主要語言 繁體中文 94% 網紅類型 營養與保健 · 日常話題 · 狗 · 美食 · 醫療與健康 社群簡介 營養師教練-世昕｜ 2024癌友友善營養…" at bounding box center [283, 261] width 163 height 194
copy span "營養與保健 · 日常話題 · 狗 · 美食 · 醫療與健康"
drag, startPoint x: 287, startPoint y: 259, endPoint x: 322, endPoint y: 258, distance: 35.4
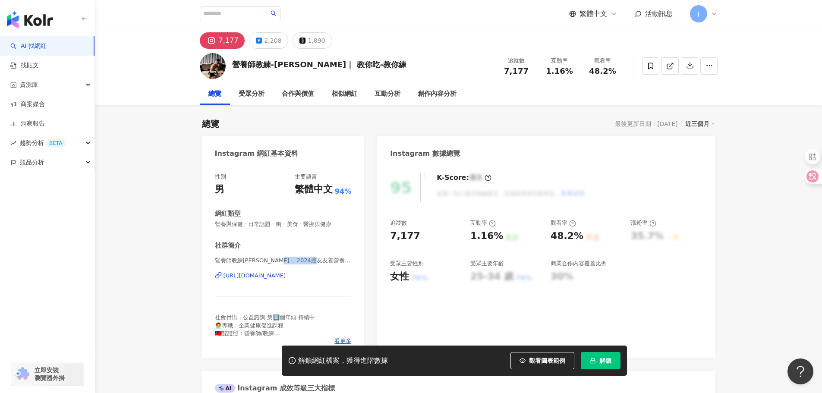
click at [322, 258] on span "營養師教練-世昕｜ 2024癌友友善營養師 | specialdietitian" at bounding box center [283, 261] width 137 height 8
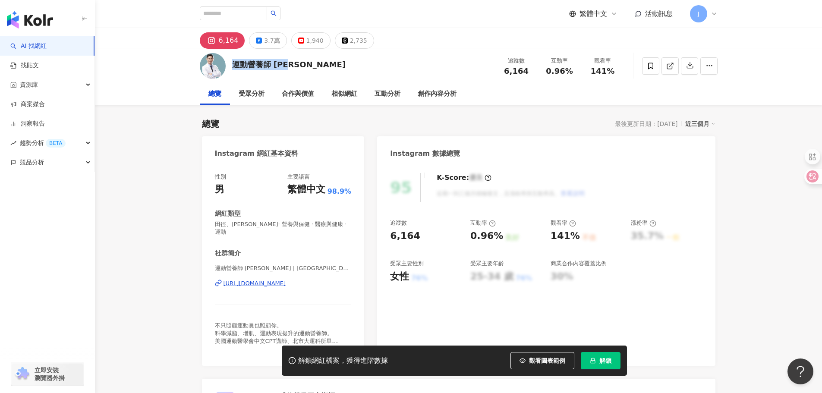
drag, startPoint x: 281, startPoint y: 65, endPoint x: 232, endPoint y: 67, distance: 49.2
click at [232, 67] on div "運動營養師 楊承樺 追蹤數 6,164 互動率 0.96% 觀看率 141%" at bounding box center [459, 66] width 552 height 34
click at [269, 280] on div "https://www.instagram.com/neoyangtaipei/" at bounding box center [255, 284] width 63 height 8
drag, startPoint x: 468, startPoint y: 236, endPoint x: 437, endPoint y: 141, distance: 100.4
click at [495, 238] on div "追蹤數 6,164 互動率 0.96% 良好 觀看率 141% 不佳 漲粉率 35.7% 一般 受眾主要性別 女性 76% 受眾主要年齡 25-34 歲 76…" at bounding box center [546, 251] width 312 height 64
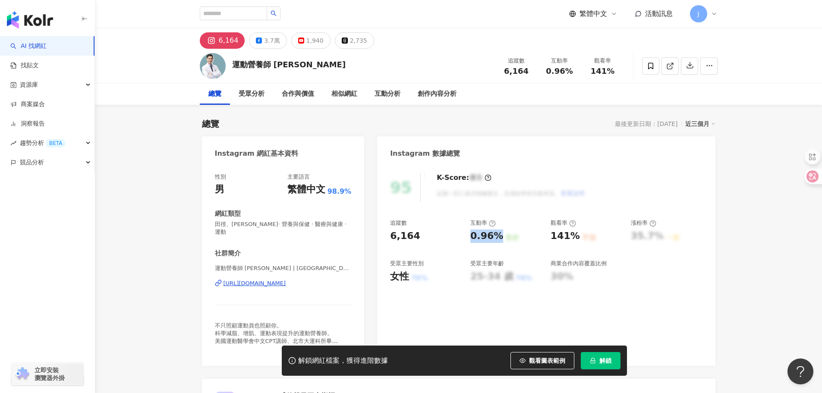
copy div "0.96%"
drag, startPoint x: 547, startPoint y: 237, endPoint x: 573, endPoint y: 237, distance: 26.3
click at [573, 237] on div "追蹤數 6,164 互動率 0.96% 良好 觀看率 141% 不佳 漲粉率 35.7% 一般 受眾主要性別 女性 76% 受眾主要年齡 25-34 歲 76…" at bounding box center [546, 251] width 312 height 64
copy div "141%"
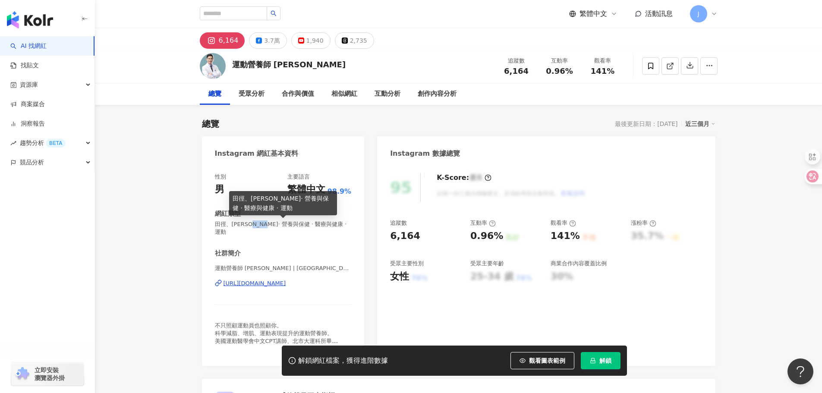
drag, startPoint x: 258, startPoint y: 225, endPoint x: 278, endPoint y: 225, distance: 20.3
click at [278, 225] on span "田徑、馬拉松 · 營養與保健 · 醫療與健康 · 運動" at bounding box center [283, 229] width 137 height 16
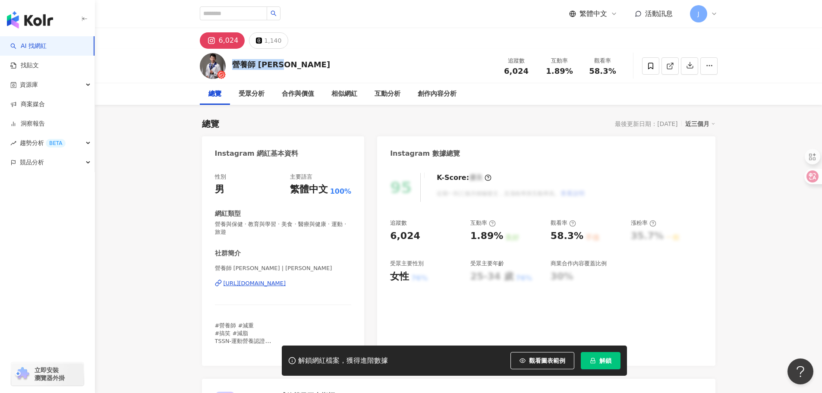
drag, startPoint x: 231, startPoint y: 65, endPoint x: 280, endPoint y: 64, distance: 49.6
click at [280, 64] on div "營養師 [PERSON_NAME] 追蹤數 6,024 互動率 1.89% 觀看率 58.3%" at bounding box center [459, 66] width 552 height 34
click at [286, 280] on div "[URL][DOMAIN_NAME]" at bounding box center [255, 284] width 63 height 8
drag, startPoint x: 249, startPoint y: 63, endPoint x: 238, endPoint y: 68, distance: 11.2
click at [249, 64] on div "營養師 [PERSON_NAME]" at bounding box center [281, 64] width 98 height 11
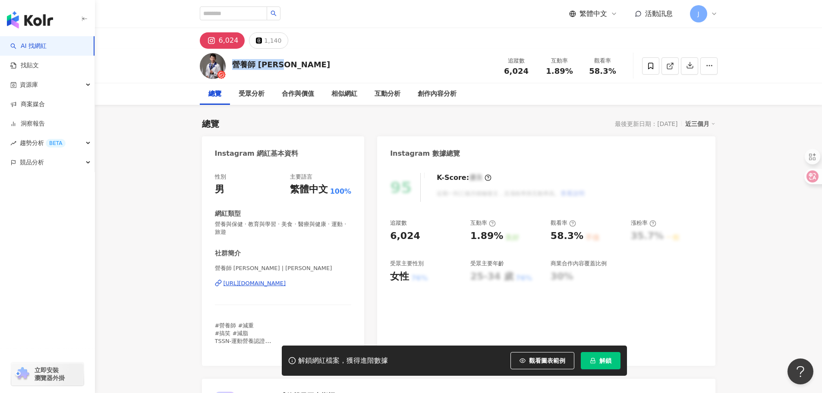
click at [233, 66] on div "營養師 [PERSON_NAME]" at bounding box center [281, 64] width 98 height 11
drag, startPoint x: 232, startPoint y: 64, endPoint x: 287, endPoint y: 66, distance: 55.3
click at [287, 66] on div "營養師 [PERSON_NAME] 追蹤數 6,024 互動率 1.89% 觀看率 58.3%" at bounding box center [459, 66] width 552 height 34
copy div "營養師 [PERSON_NAME]"
drag, startPoint x: 468, startPoint y: 239, endPoint x: 499, endPoint y: 238, distance: 30.7
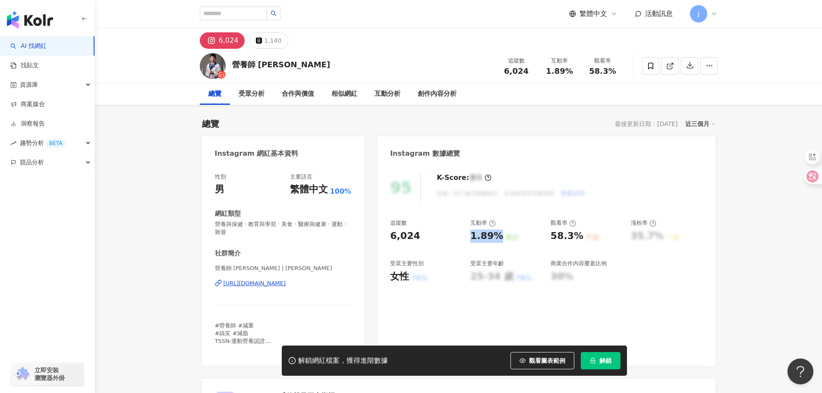
click at [499, 238] on div "追蹤數 6,024 互動率 1.89% 良好 觀看率 58.3% 不佳 漲粉率 35.7% 一般 受眾主要性別 女性 76% 受眾主要年齡 25-34 歲 7…" at bounding box center [546, 251] width 312 height 64
copy div "1.89%"
drag, startPoint x: 549, startPoint y: 239, endPoint x: 580, endPoint y: 239, distance: 31.1
click at [580, 239] on div "追蹤數 6,024 互動率 1.89% 良好 觀看率 58.3% 不佳 漲粉率 35.7% 一般 受眾主要性別 女性 76% 受眾主要年齡 25-34 歲 7…" at bounding box center [546, 251] width 312 height 64
copy div "58.3% 不佳"
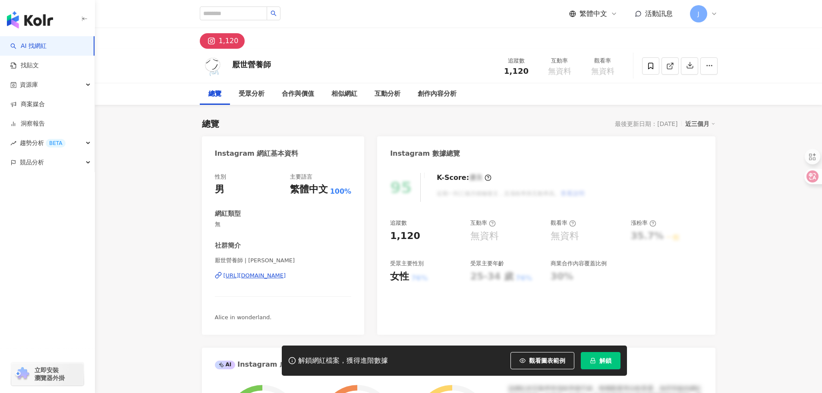
click at [286, 276] on div "[URL][DOMAIN_NAME]" at bounding box center [255, 276] width 63 height 8
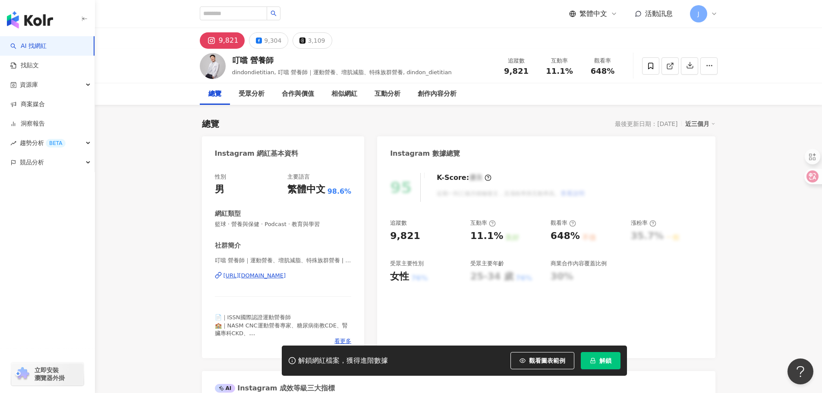
click at [283, 277] on div "https://www.instagram.com/dindon_dietitian/" at bounding box center [255, 276] width 63 height 8
drag, startPoint x: 232, startPoint y: 61, endPoint x: 322, endPoint y: 10, distance: 103.2
click at [274, 62] on div "叮噹 營養師" at bounding box center [342, 60] width 220 height 11
copy div "叮噹 營養師"
drag, startPoint x: 392, startPoint y: 236, endPoint x: 416, endPoint y: 236, distance: 23.7
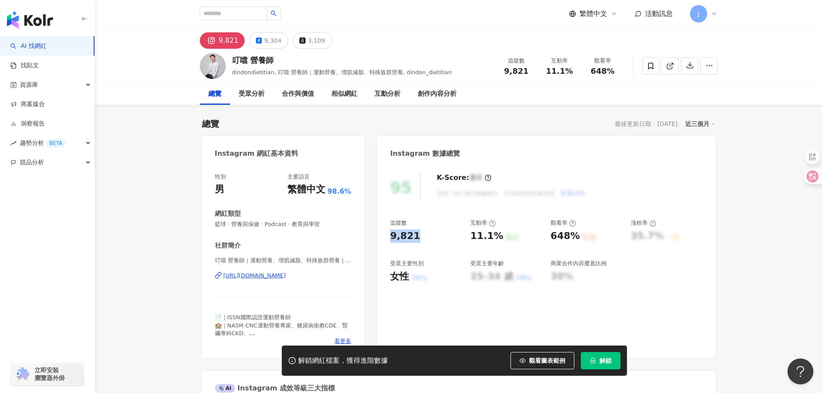
click at [416, 236] on div "9,821" at bounding box center [426, 236] width 72 height 13
copy div "9,821"
drag, startPoint x: 472, startPoint y: 236, endPoint x: 499, endPoint y: 238, distance: 27.2
click at [499, 238] on div "11.1%" at bounding box center [486, 236] width 33 height 13
copy div "11.1%"
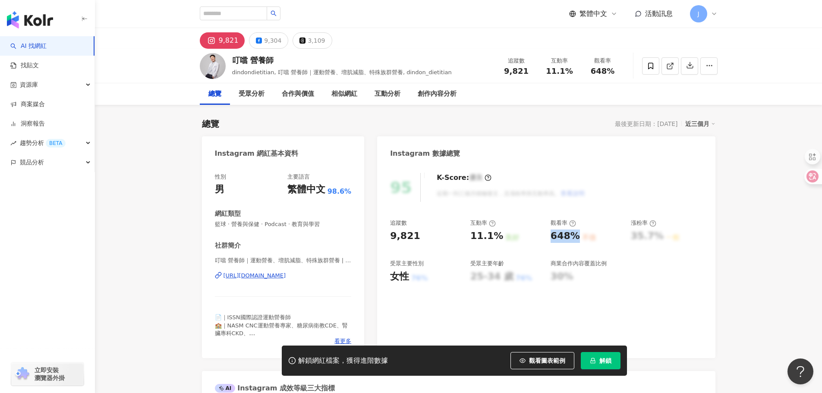
drag, startPoint x: 549, startPoint y: 237, endPoint x: 576, endPoint y: 236, distance: 26.8
click at [576, 236] on div "追蹤數 9,821 互動率 11.1% 良好 觀看率 648% 不佳 漲粉率 35.7% 一般 受眾主要性別 女性 76% 受眾主要年齡 25-34 歲 76…" at bounding box center [546, 251] width 312 height 64
copy div "648%"
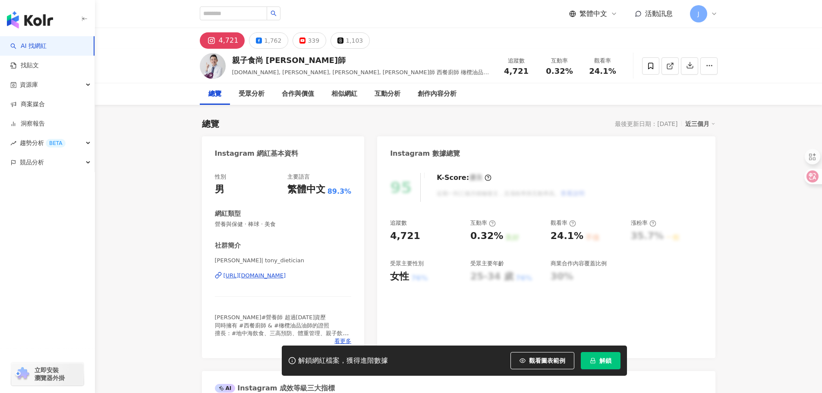
drag, startPoint x: 309, startPoint y: 231, endPoint x: 300, endPoint y: 275, distance: 44.9
click at [286, 275] on div "https://www.instagram.com/tony_dietician/" at bounding box center [255, 276] width 63 height 8
drag, startPoint x: 232, startPoint y: 58, endPoint x: 342, endPoint y: 26, distance: 115.0
click at [301, 60] on div "親子食尚 張益堯營養師" at bounding box center [361, 60] width 258 height 11
drag, startPoint x: 230, startPoint y: 63, endPoint x: 239, endPoint y: 60, distance: 9.5
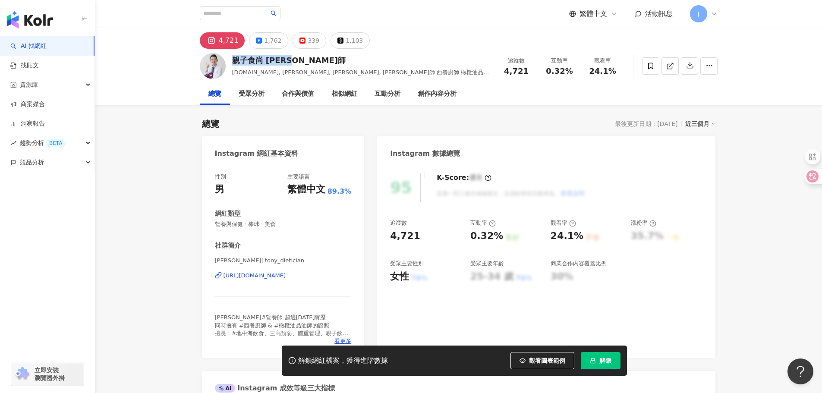
click at [231, 63] on div "親子食尚 張益堯營養師 funeating.tw, Tony Chang, tony_dietician, 張益堯營養師 西餐廚師 橄欖油品油師 追蹤數 4,…" at bounding box center [459, 66] width 552 height 34
drag, startPoint x: 238, startPoint y: 59, endPoint x: 254, endPoint y: 59, distance: 16.0
click at [239, 58] on div "親子食尚 張益堯營養師" at bounding box center [361, 60] width 258 height 11
click at [272, 59] on div "親子食尚 張益堯營養師" at bounding box center [361, 60] width 258 height 11
drag, startPoint x: 264, startPoint y: 62, endPoint x: 312, endPoint y: 62, distance: 47.5
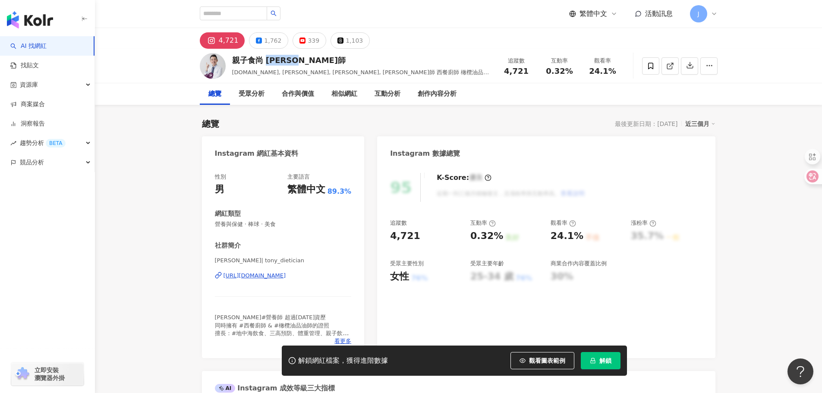
click at [312, 62] on div "親子食尚 張益堯營養師" at bounding box center [361, 60] width 258 height 11
copy div "張益堯營養師"
drag, startPoint x: 232, startPoint y: 59, endPoint x: 289, endPoint y: 66, distance: 57.4
click at [261, 59] on div "親子食尚 張益堯營養師" at bounding box center [361, 60] width 258 height 11
copy div "親子食尚"
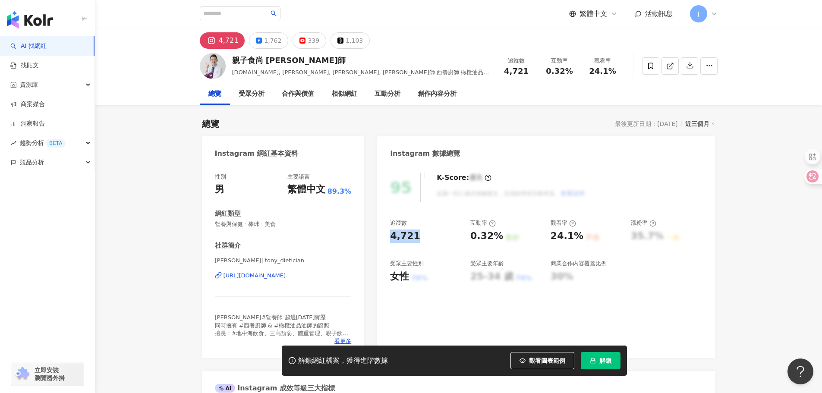
drag, startPoint x: 392, startPoint y: 237, endPoint x: 444, endPoint y: 255, distance: 55.4
click at [413, 235] on div "4,721" at bounding box center [405, 236] width 30 height 13
copy div "4,721"
click at [501, 237] on div "追蹤數 4,721 互動率 0.32% 良好 觀看率 24.1% 不佳 漲粉率 35.7% 一般 受眾主要性別 女性 76% 受眾主要年齡 25-34 歲 7…" at bounding box center [546, 251] width 312 height 64
copy div "0.32% 良好"
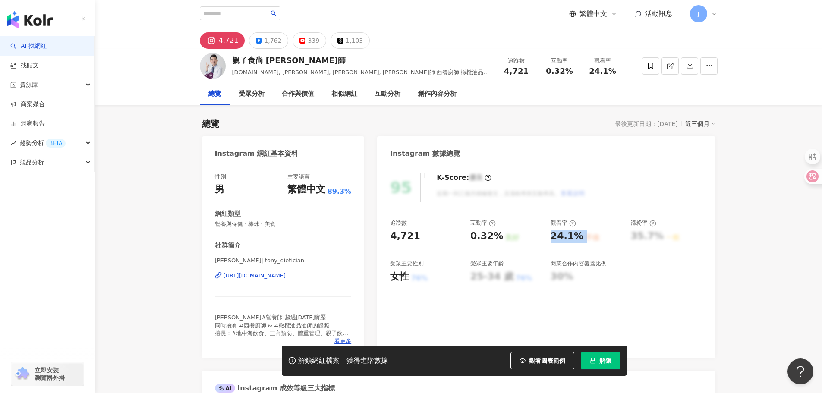
drag, startPoint x: 575, startPoint y: 238, endPoint x: 583, endPoint y: 238, distance: 8.6
click at [583, 238] on div "24.1% 不佳" at bounding box center [587, 236] width 72 height 13
copy div "24.1% 不佳"
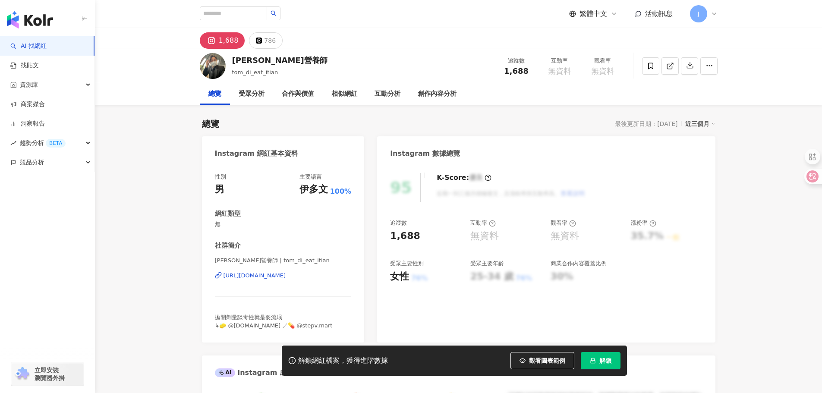
click at [286, 277] on div "[URL][DOMAIN_NAME]" at bounding box center [255, 276] width 63 height 8
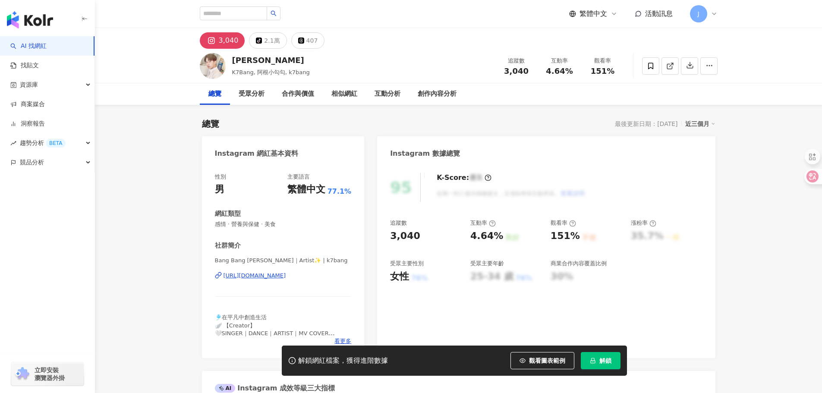
click at [286, 276] on div "[URL][DOMAIN_NAME]" at bounding box center [255, 276] width 63 height 8
click at [271, 276] on div "[URL][DOMAIN_NAME]" at bounding box center [255, 276] width 63 height 8
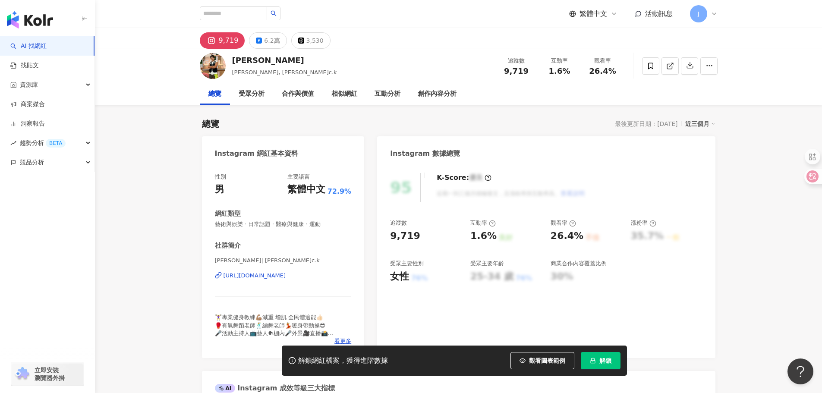
click at [286, 273] on div "https://www.instagram.com/terry_c.c.k/" at bounding box center [255, 276] width 63 height 8
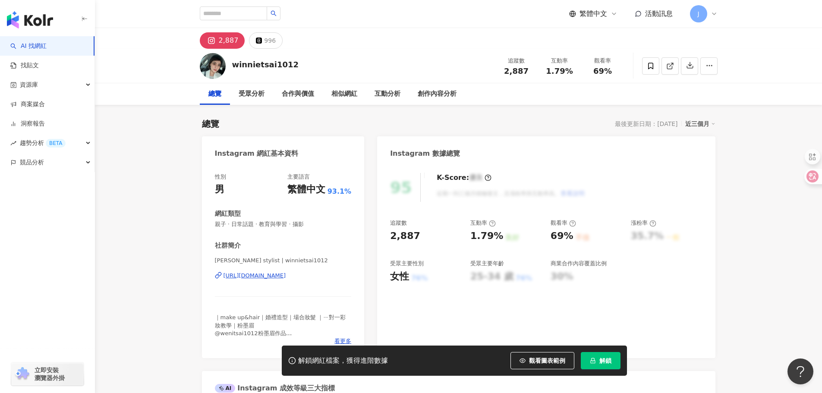
click at [278, 275] on div "[URL][DOMAIN_NAME]" at bounding box center [255, 276] width 63 height 8
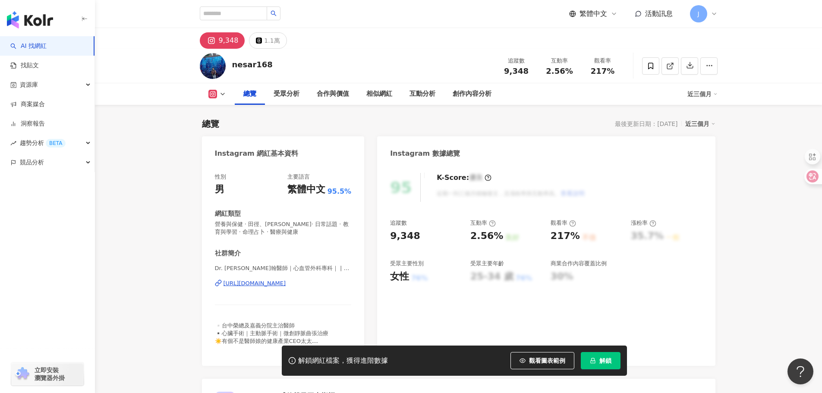
click at [286, 283] on div "https://www.instagram.com/nesar168/" at bounding box center [255, 284] width 63 height 8
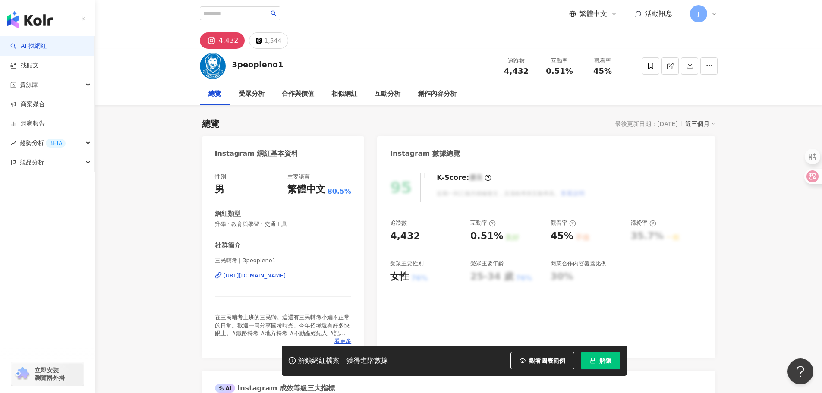
click at [286, 275] on div "https://www.instagram.com/3peopleno1/" at bounding box center [255, 276] width 63 height 8
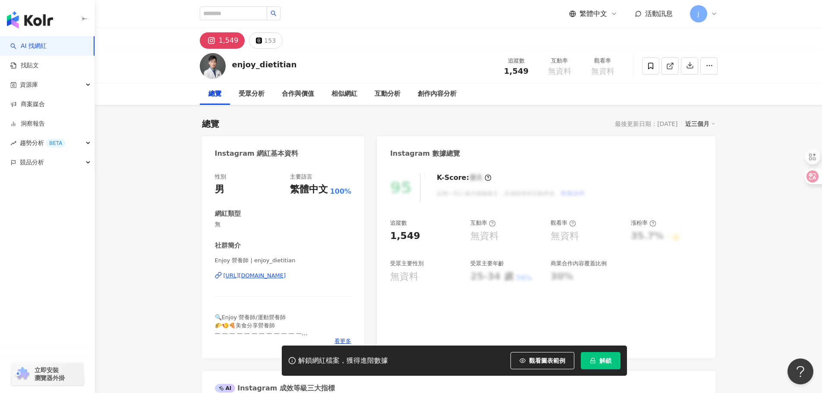
click at [273, 278] on div "[URL][DOMAIN_NAME]" at bounding box center [255, 276] width 63 height 8
click at [286, 277] on div "https://www.instagram.com/enjoy_dietitian/" at bounding box center [255, 276] width 63 height 8
click at [285, 276] on div "https://www.instagram.com/nutritsense/" at bounding box center [255, 276] width 63 height 8
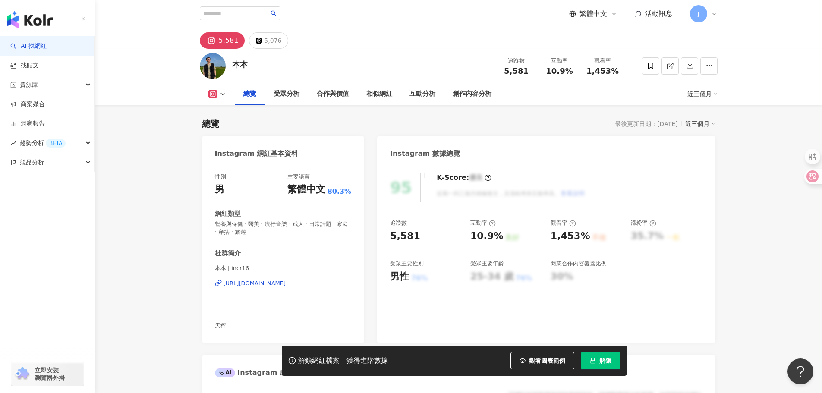
click at [286, 281] on div "https://www.instagram.com/incr16/" at bounding box center [255, 284] width 63 height 8
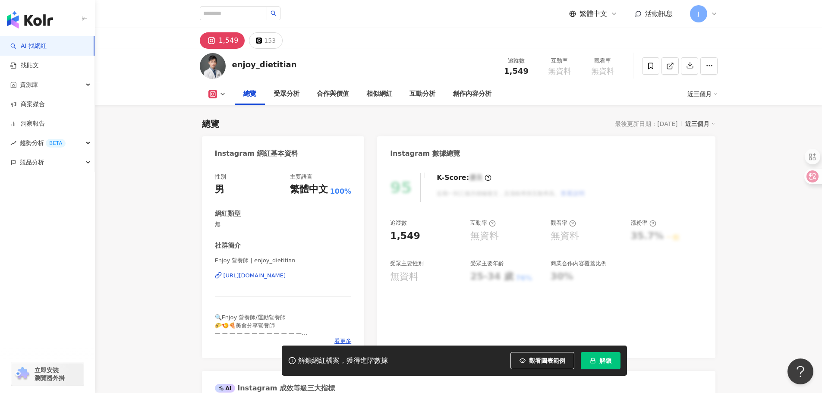
click at [286, 276] on div "https://www.instagram.com/enjoy_dietitian/" at bounding box center [255, 276] width 63 height 8
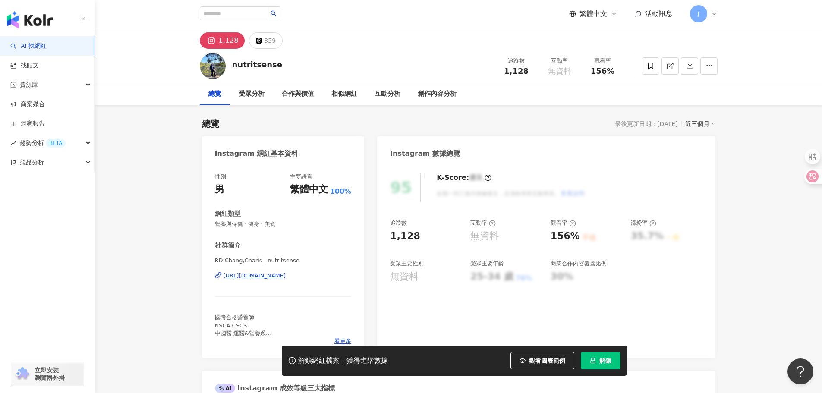
click at [271, 274] on div "https://www.instagram.com/nutritsense/" at bounding box center [255, 276] width 63 height 8
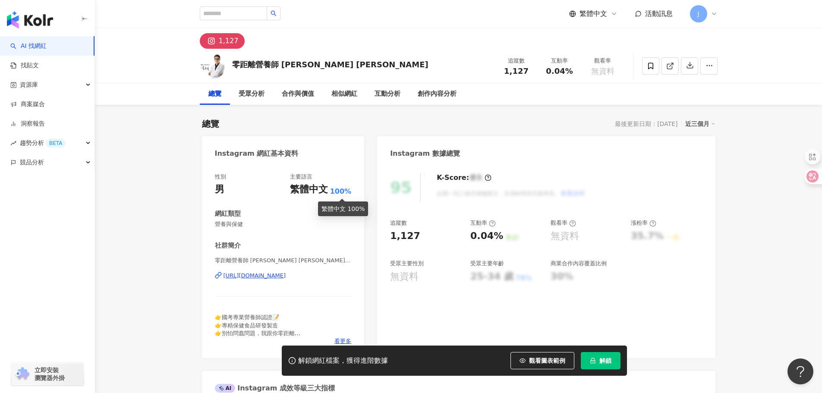
click at [286, 275] on div "https://www.instagram.com/dietician_david/" at bounding box center [255, 276] width 63 height 8
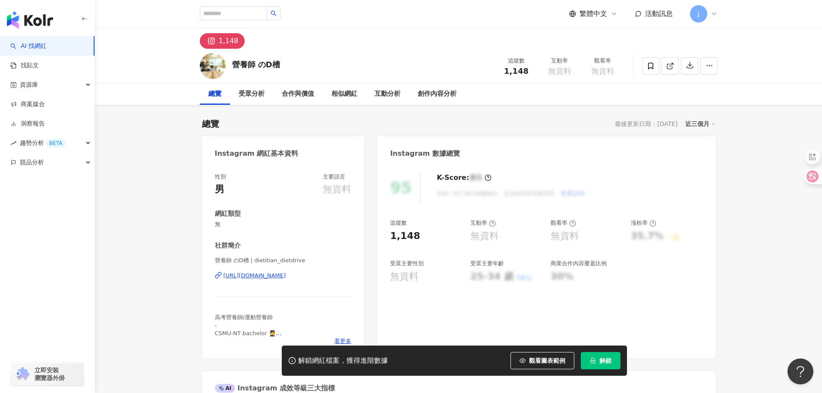
click at [286, 277] on div "https://www.instagram.com/dietitian_dietdrive/" at bounding box center [255, 276] width 63 height 8
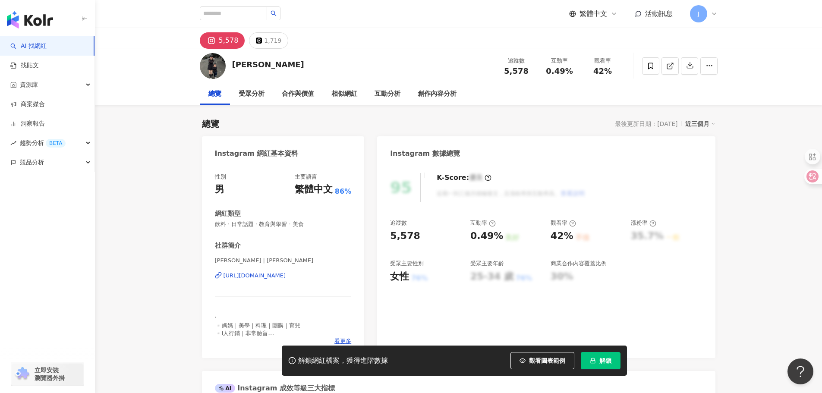
click at [286, 276] on div "https://www.instagram.com/maggie_kaohsiung_mama/" at bounding box center [255, 276] width 63 height 8
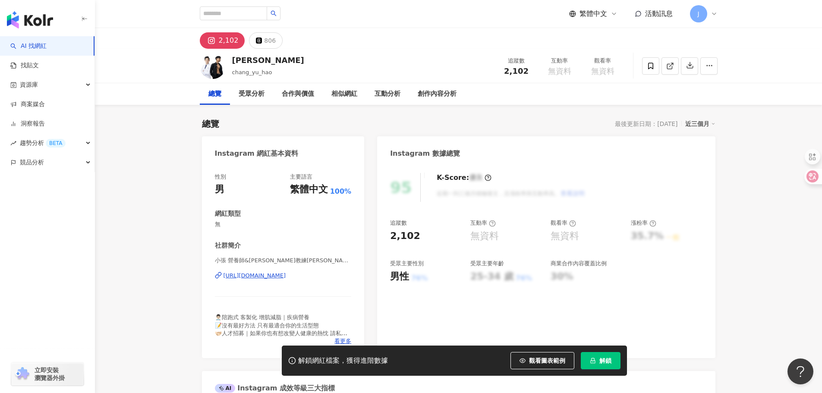
click at [286, 280] on div "https://www.instagram.com/chang_yu_hao/" at bounding box center [255, 276] width 63 height 8
drag, startPoint x: 224, startPoint y: 270, endPoint x: 340, endPoint y: 275, distance: 115.3
click at [340, 275] on div "小張 營養師&健身教練Dietician&Coach | chang_yu_hao https://www.instagram.com/chang_yu_ha…" at bounding box center [283, 282] width 137 height 50
drag, startPoint x: 389, startPoint y: 240, endPoint x: 427, endPoint y: 239, distance: 38.0
click at [427, 239] on div "95 K-Score : 優良 近期一到三個月積極發文，且漲粉率與互動率高。 查看說明 追蹤數 2,102 互動率 無資料 觀看率 無資料 漲粉率 35.7%…" at bounding box center [546, 261] width 338 height 194
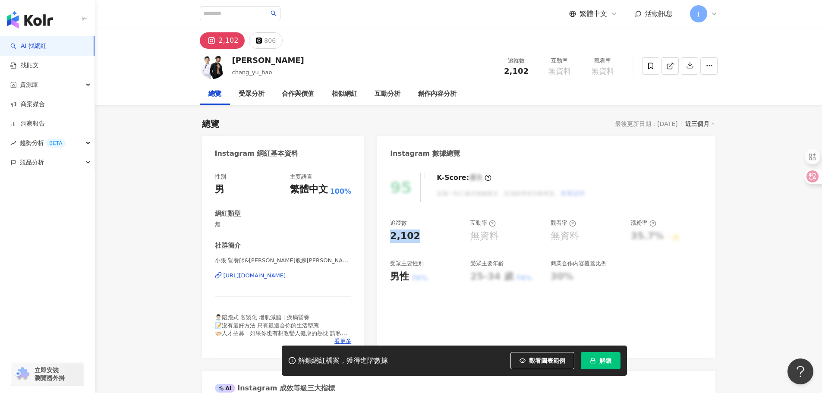
copy div "2,102"
drag, startPoint x: 479, startPoint y: 234, endPoint x: 511, endPoint y: 233, distance: 32.4
click at [511, 233] on div "無資料" at bounding box center [506, 236] width 72 height 13
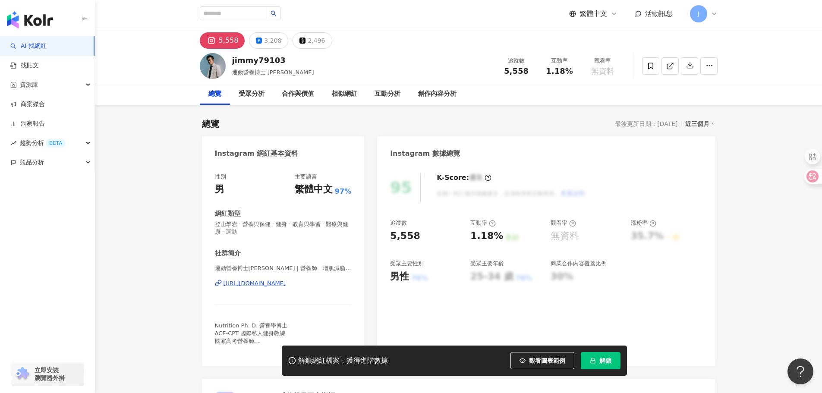
drag, startPoint x: 312, startPoint y: 236, endPoint x: 303, endPoint y: 286, distance: 50.8
click at [286, 287] on div "https://www.instagram.com/jimmy79103/" at bounding box center [255, 284] width 63 height 8
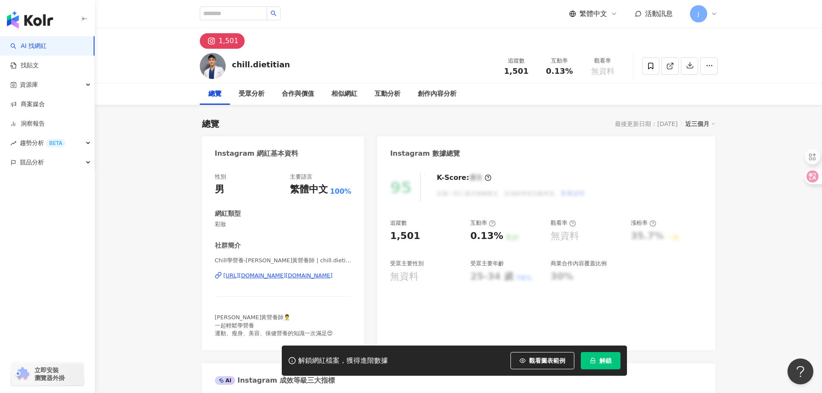
click at [265, 277] on div "[URL][DOMAIN_NAME][DOMAIN_NAME]" at bounding box center [278, 276] width 109 height 8
drag, startPoint x: 419, startPoint y: 237, endPoint x: 427, endPoint y: 236, distance: 7.4
click at [427, 236] on div "1,501" at bounding box center [426, 236] width 72 height 13
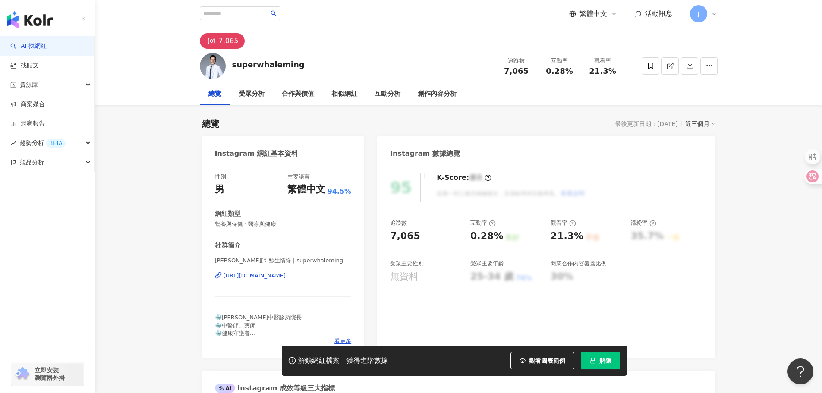
click at [277, 277] on div "[URL][DOMAIN_NAME]" at bounding box center [255, 276] width 63 height 8
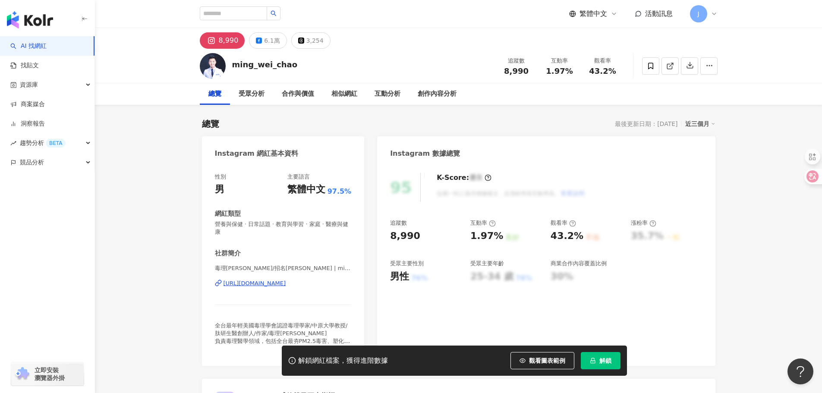
click at [286, 284] on div "https://www.instagram.com/ming_wei_chao/" at bounding box center [255, 284] width 63 height 8
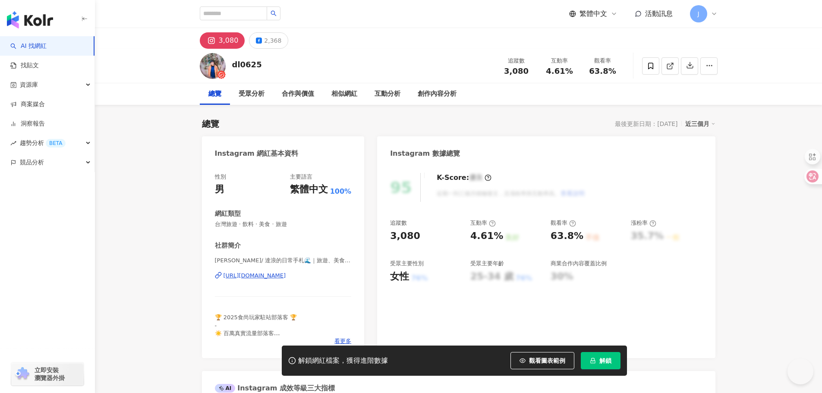
click at [286, 275] on div "https://www.instagram.com/dalang_daily/" at bounding box center [255, 276] width 63 height 8
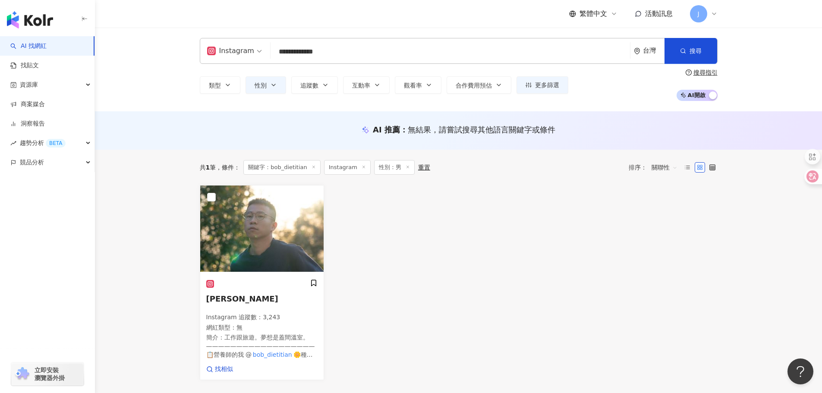
drag, startPoint x: 314, startPoint y: 53, endPoint x: 254, endPoint y: 46, distance: 59.9
click at [256, 47] on div "**********" at bounding box center [459, 51] width 518 height 26
click at [258, 83] on span "性別" at bounding box center [261, 85] width 12 height 7
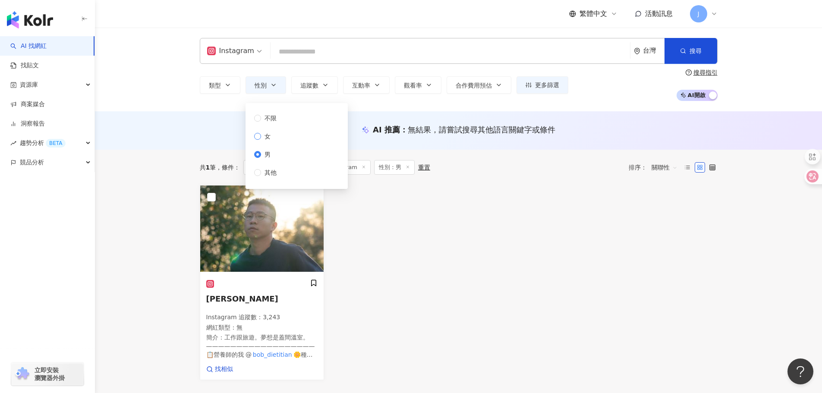
click at [271, 138] on span "女" at bounding box center [267, 136] width 13 height 9
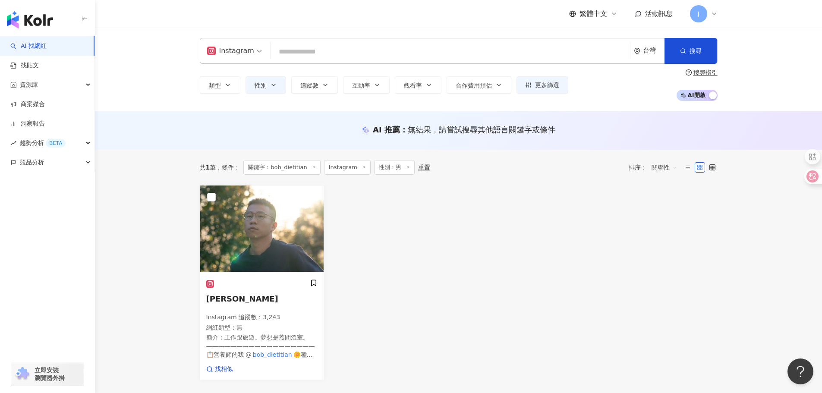
click at [302, 50] on input "search" at bounding box center [450, 52] width 353 height 16
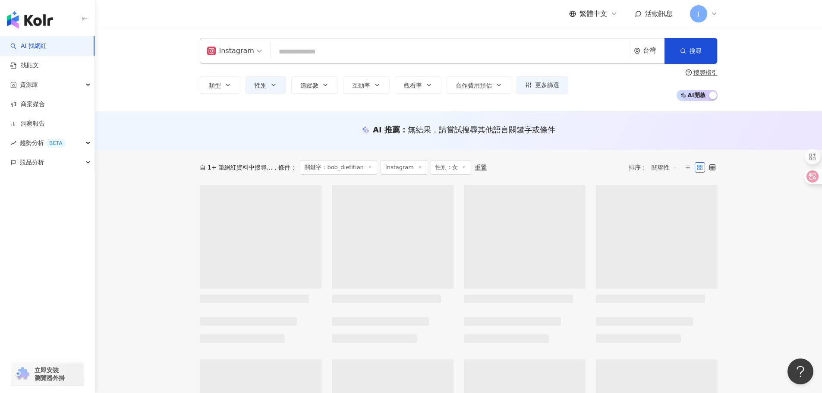
click at [302, 50] on input "search" at bounding box center [450, 52] width 353 height 16
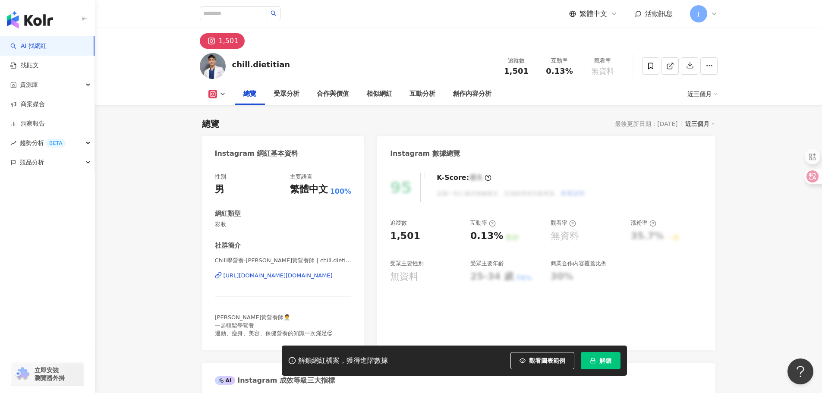
click at [38, 24] on img "button" at bounding box center [30, 19] width 46 height 17
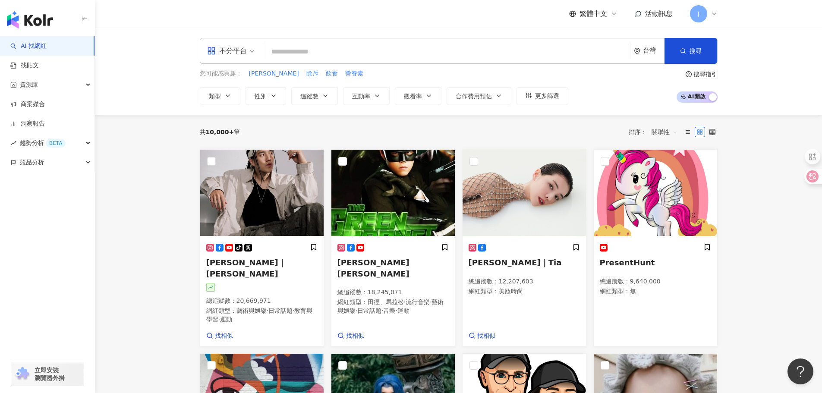
click at [284, 52] on input "search" at bounding box center [447, 52] width 360 height 16
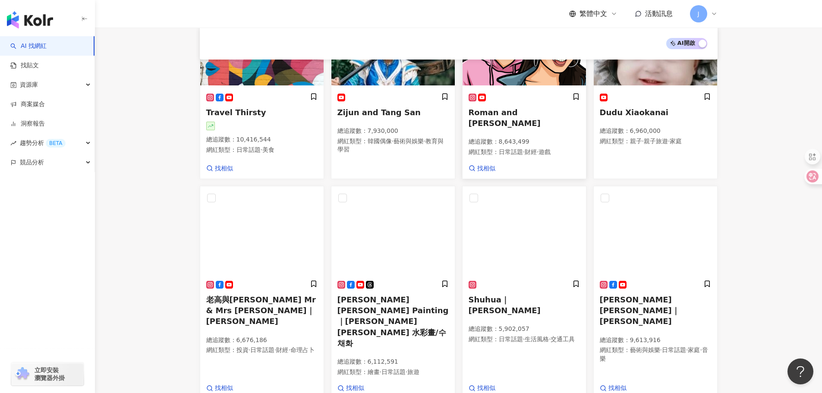
scroll to position [170, 0]
